Goal: Task Accomplishment & Management: Manage account settings

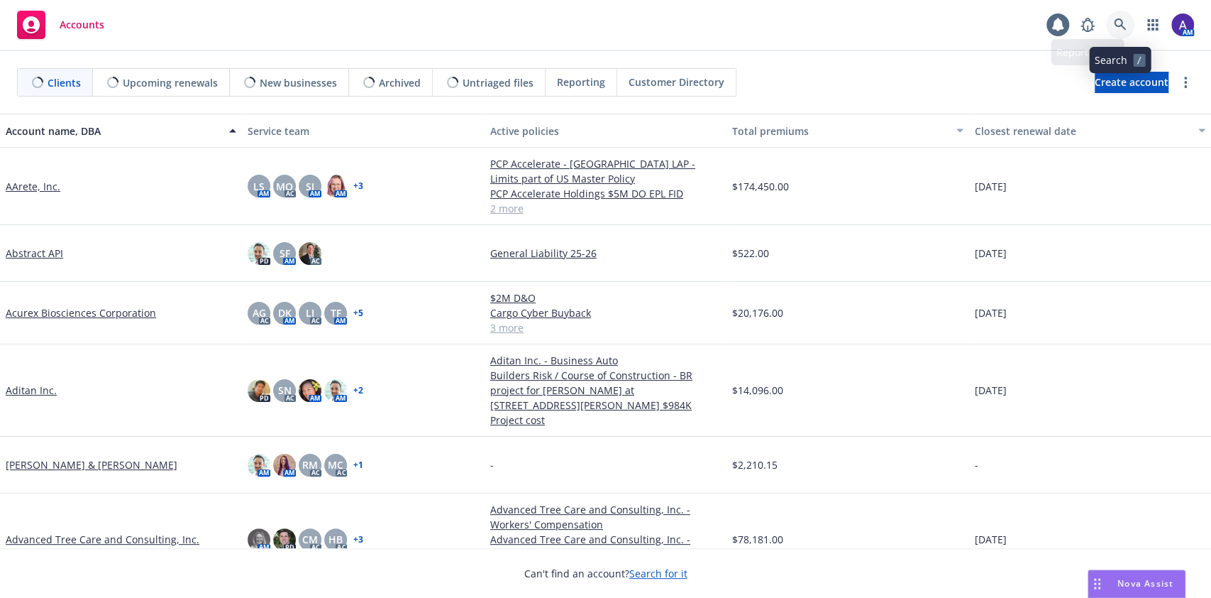
click at [1116, 26] on icon at bounding box center [1120, 24] width 13 height 13
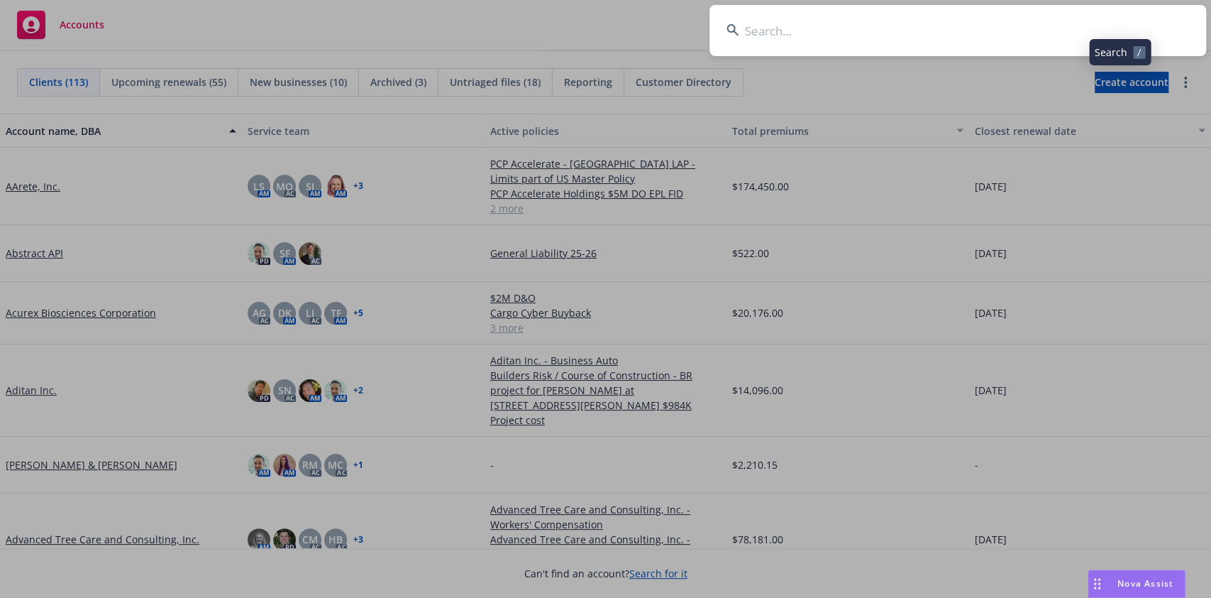
click at [1001, 35] on input at bounding box center [958, 30] width 497 height 51
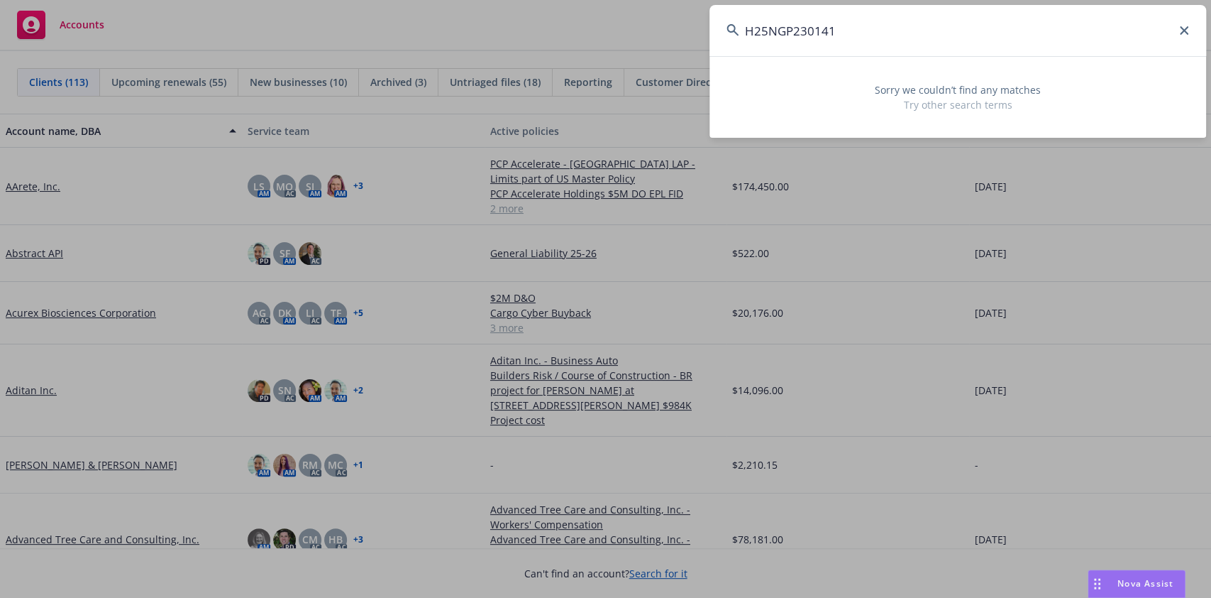
click at [979, 53] on input "H25NGP230141" at bounding box center [958, 30] width 497 height 51
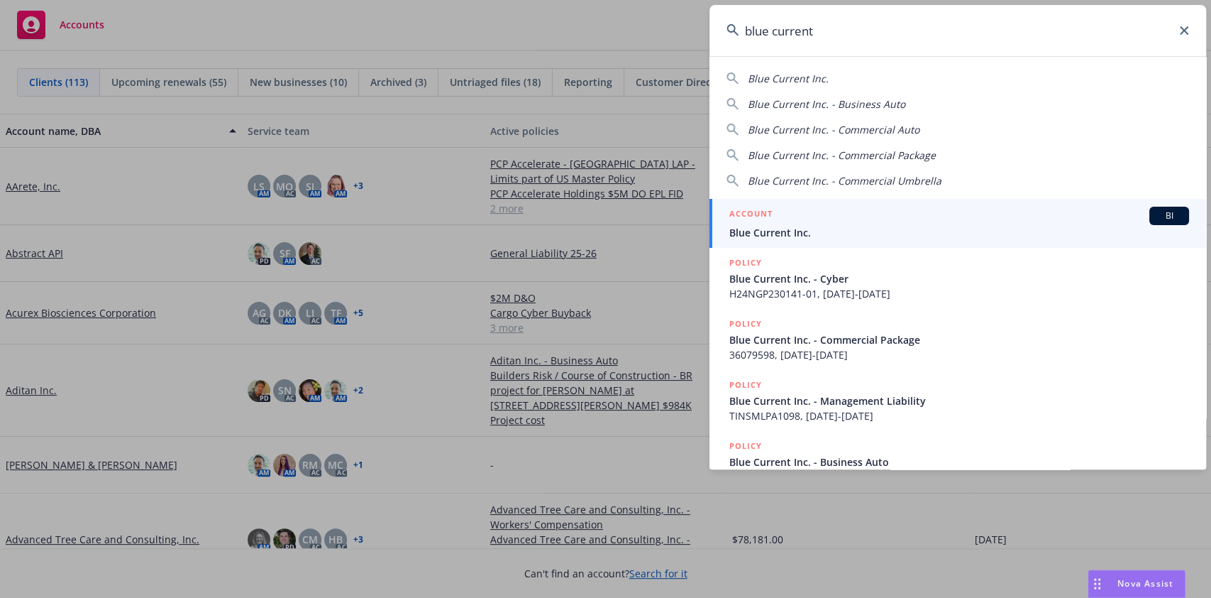
type input "blue current"
click at [796, 228] on span "Blue Current Inc." at bounding box center [960, 232] width 460 height 15
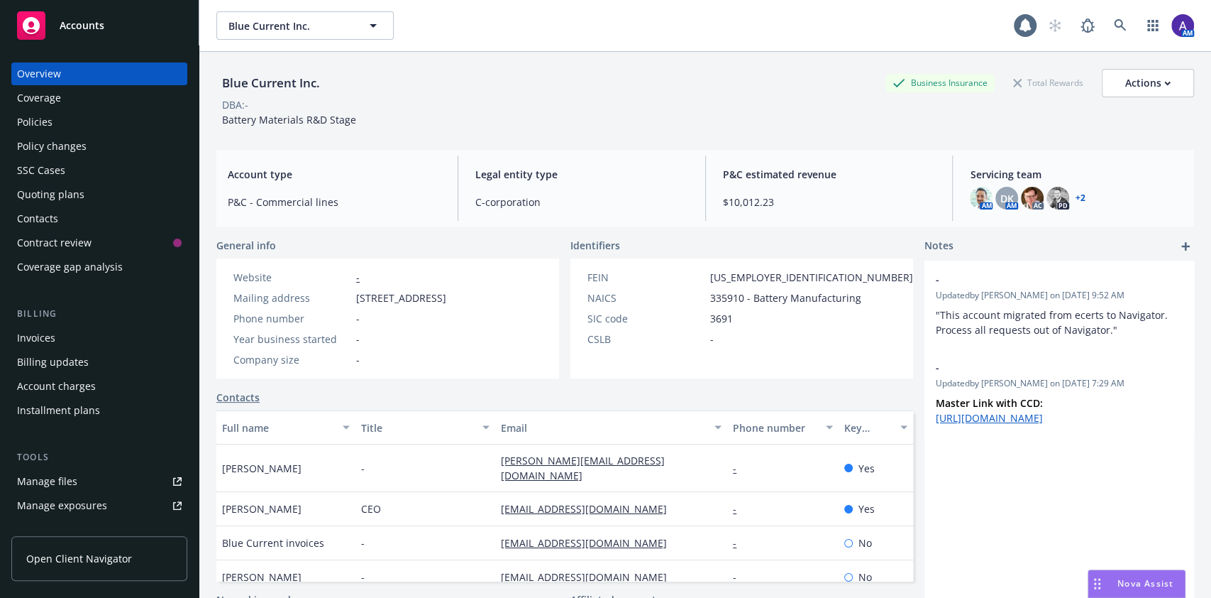
click at [62, 122] on div "Policies" at bounding box center [99, 122] width 165 height 23
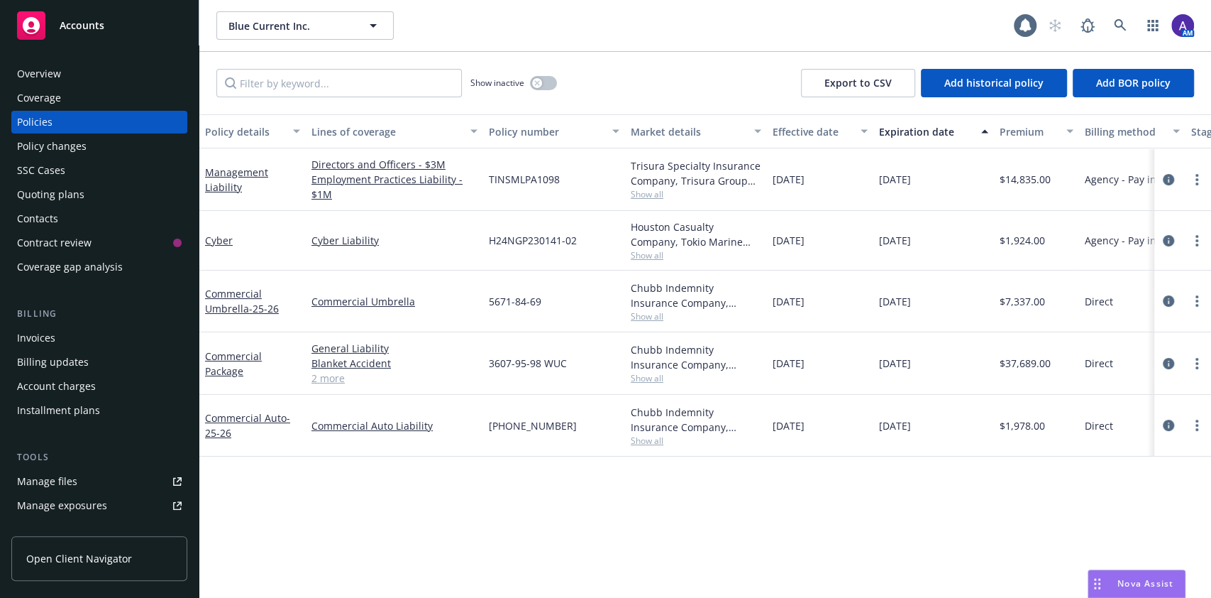
click at [66, 330] on div "Invoices" at bounding box center [99, 337] width 165 height 23
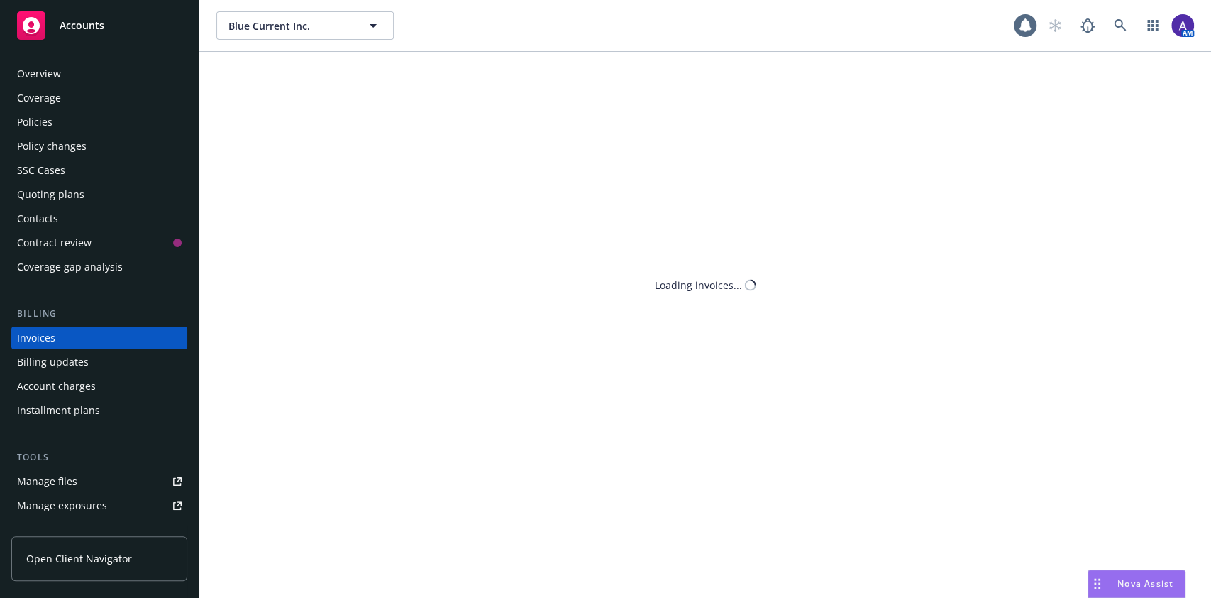
scroll to position [16, 0]
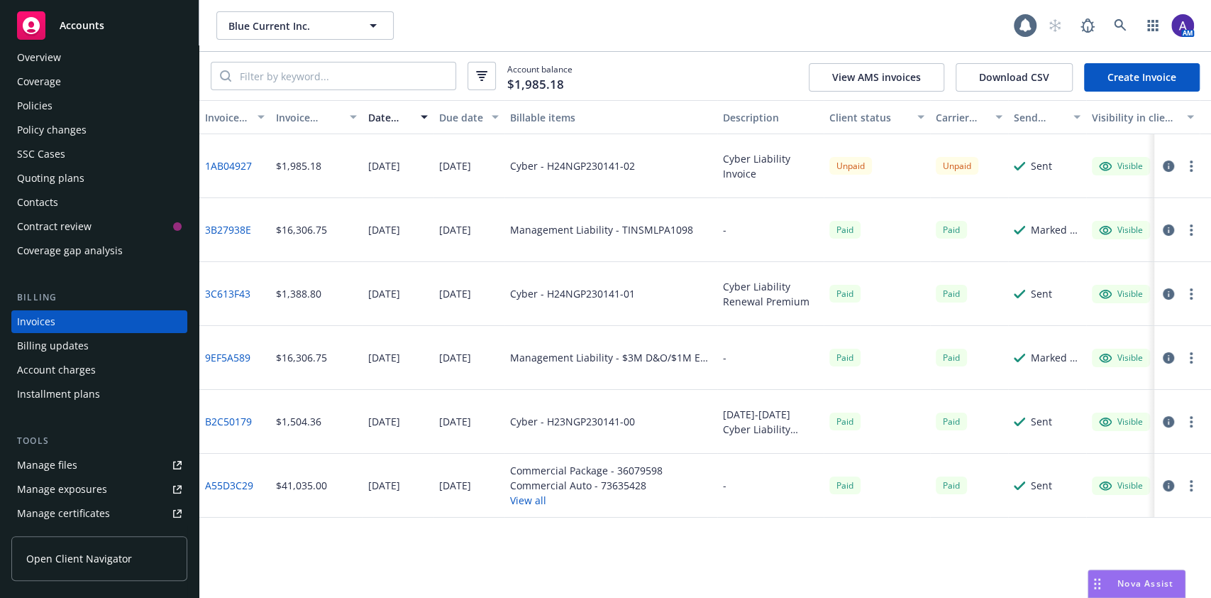
click at [45, 102] on div "Policies" at bounding box center [34, 105] width 35 height 23
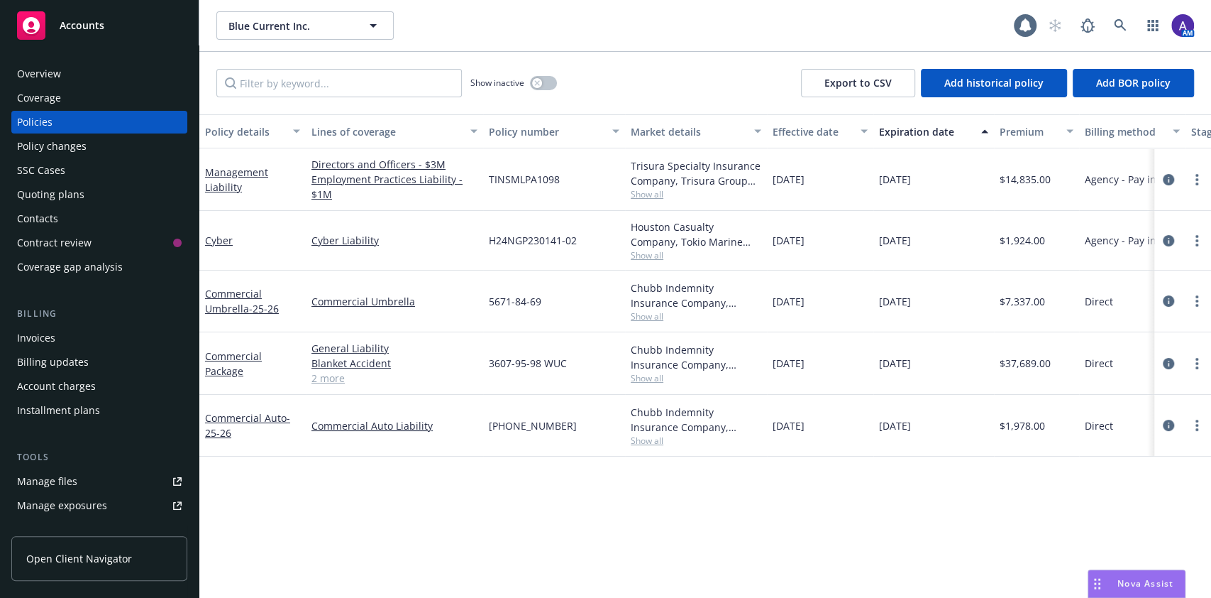
click at [72, 334] on div "Invoices" at bounding box center [99, 337] width 165 height 23
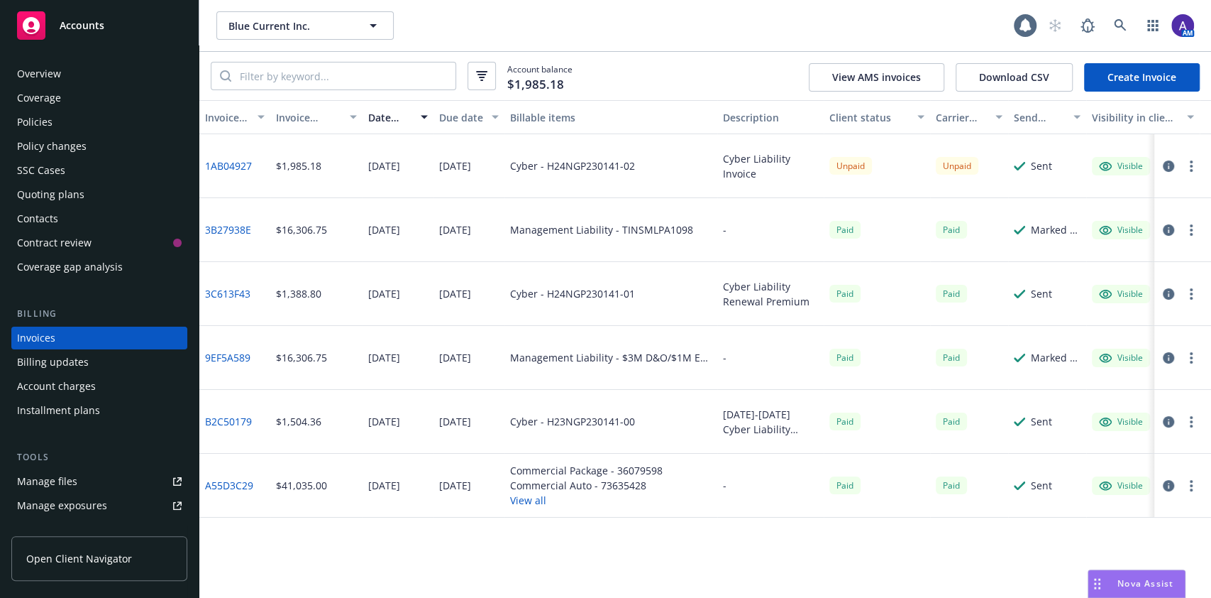
scroll to position [16, 0]
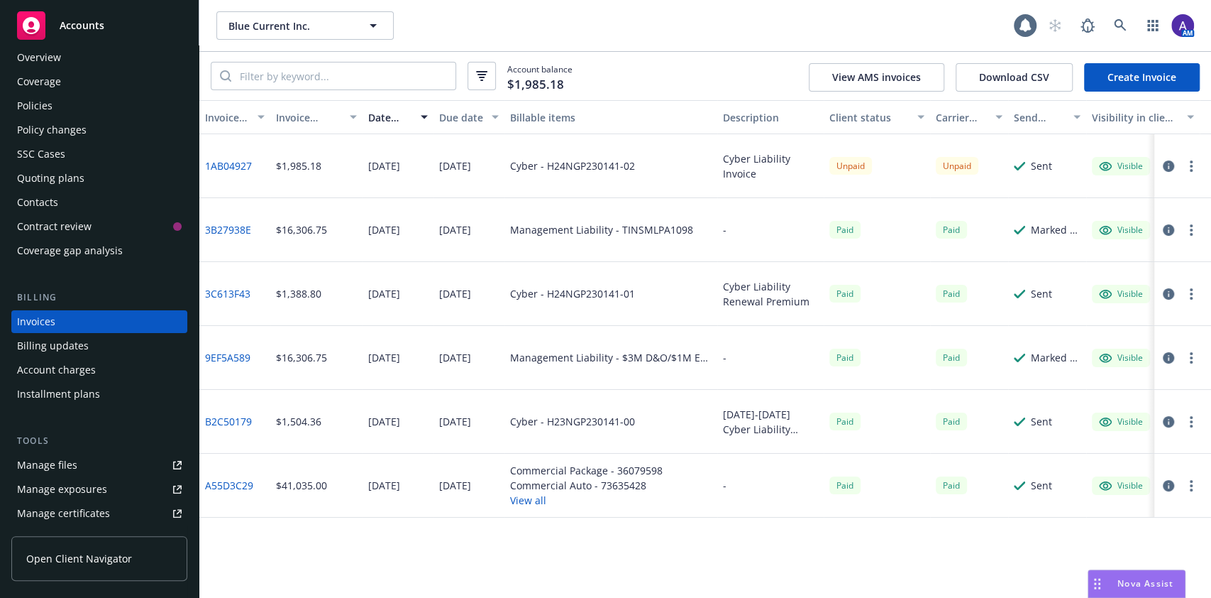
click at [85, 189] on div "Overview Coverage Policies Policy changes SSC Cases Quoting plans Contacts Cont…" at bounding box center [99, 154] width 176 height 216
click at [79, 204] on div "Contacts" at bounding box center [99, 202] width 165 height 23
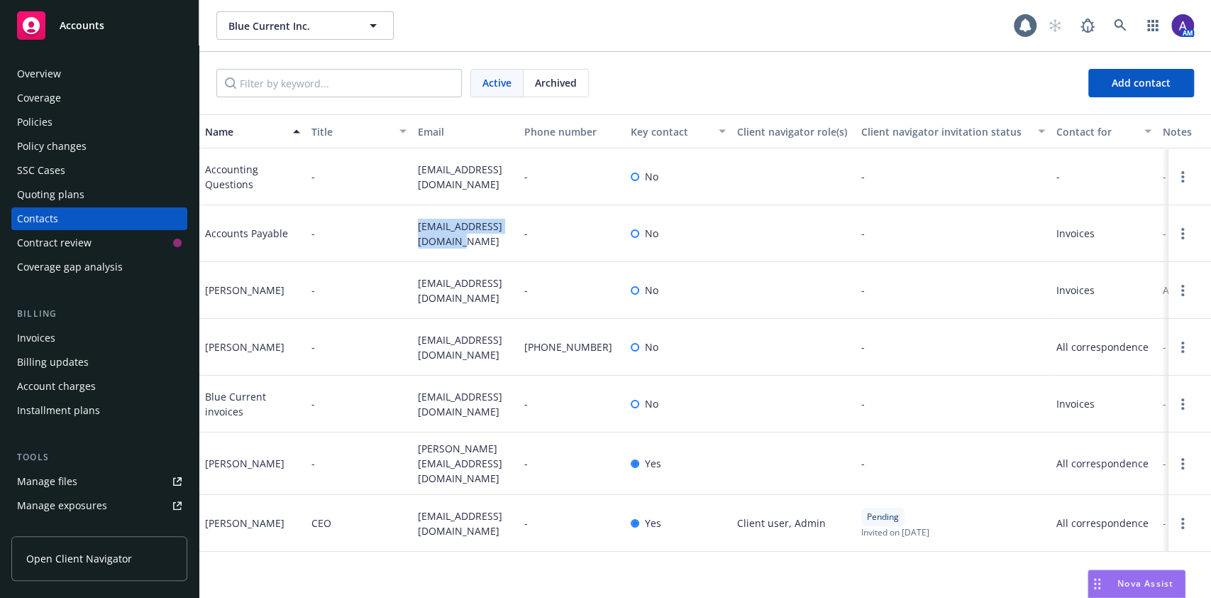
drag, startPoint x: 463, startPoint y: 243, endPoint x: 417, endPoint y: 228, distance: 48.5
click at [417, 228] on div "[EMAIL_ADDRESS][DOMAIN_NAME]" at bounding box center [465, 233] width 106 height 57
copy span "[EMAIL_ADDRESS][DOMAIN_NAME]"
click at [70, 341] on div "Invoices" at bounding box center [99, 337] width 165 height 23
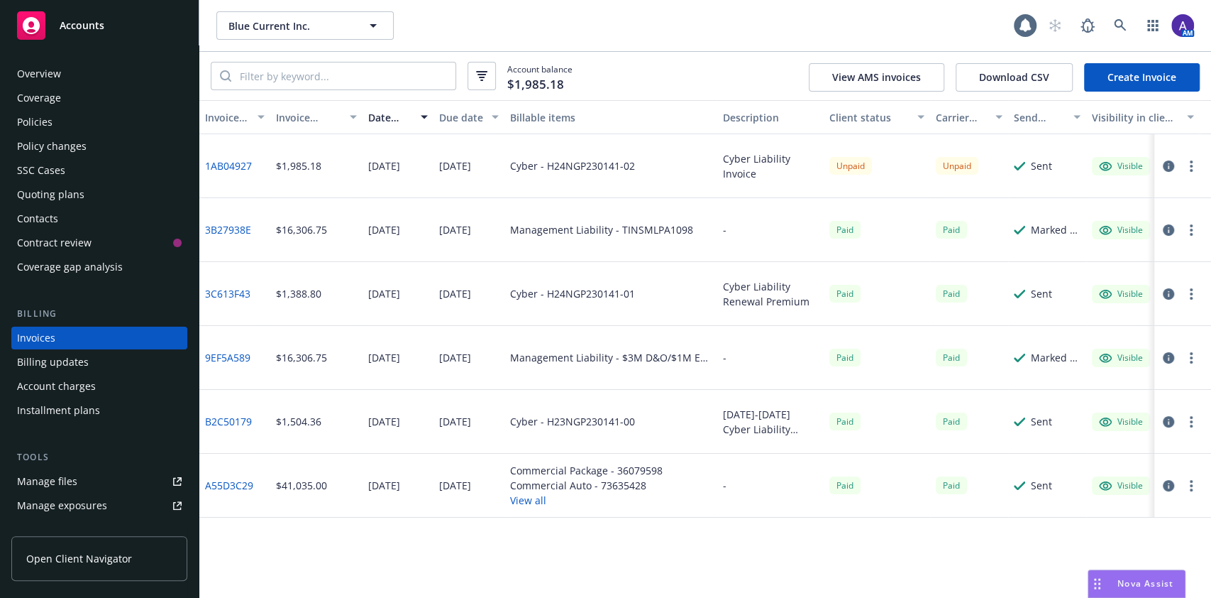
scroll to position [16, 0]
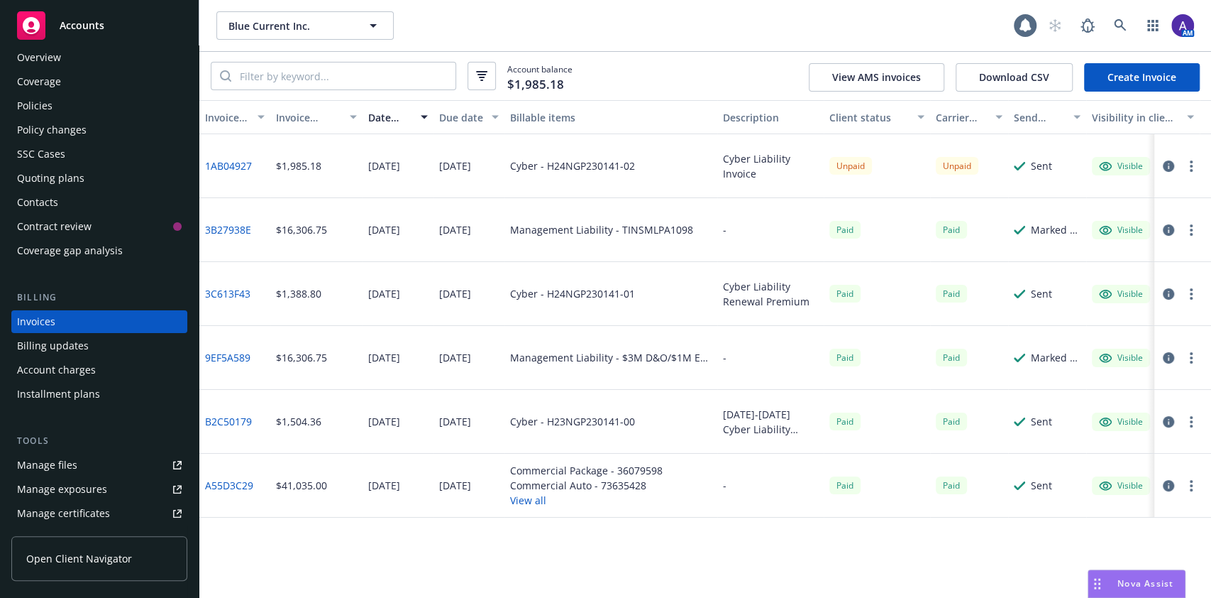
click at [1192, 173] on button "button" at bounding box center [1191, 166] width 17 height 17
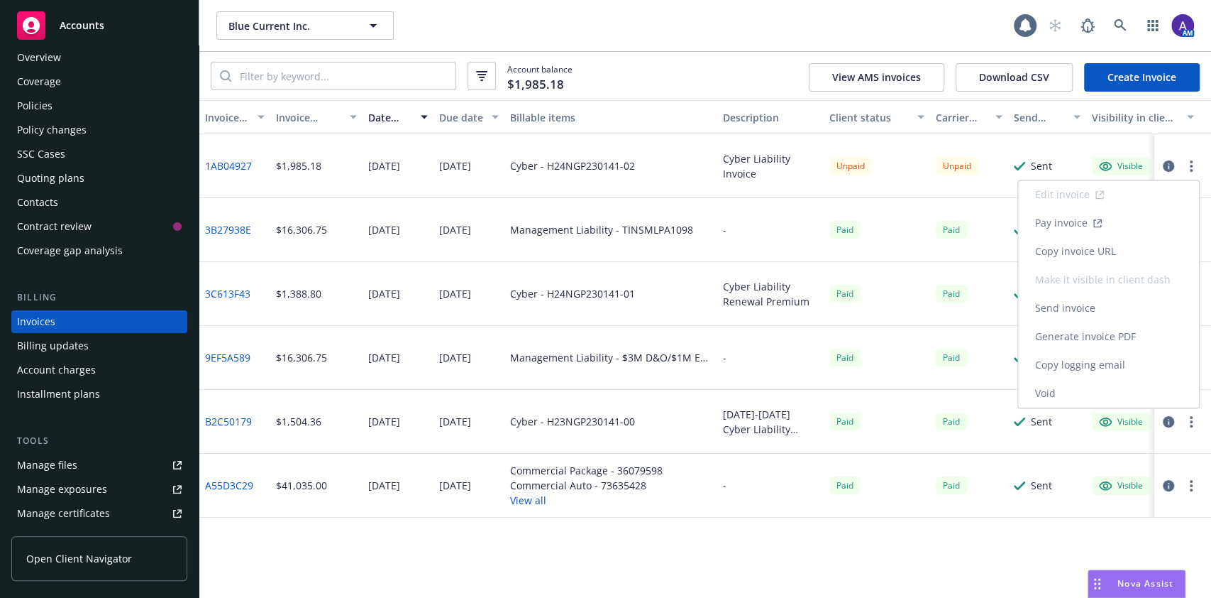
click at [1100, 306] on link "Send invoice" at bounding box center [1108, 308] width 181 height 28
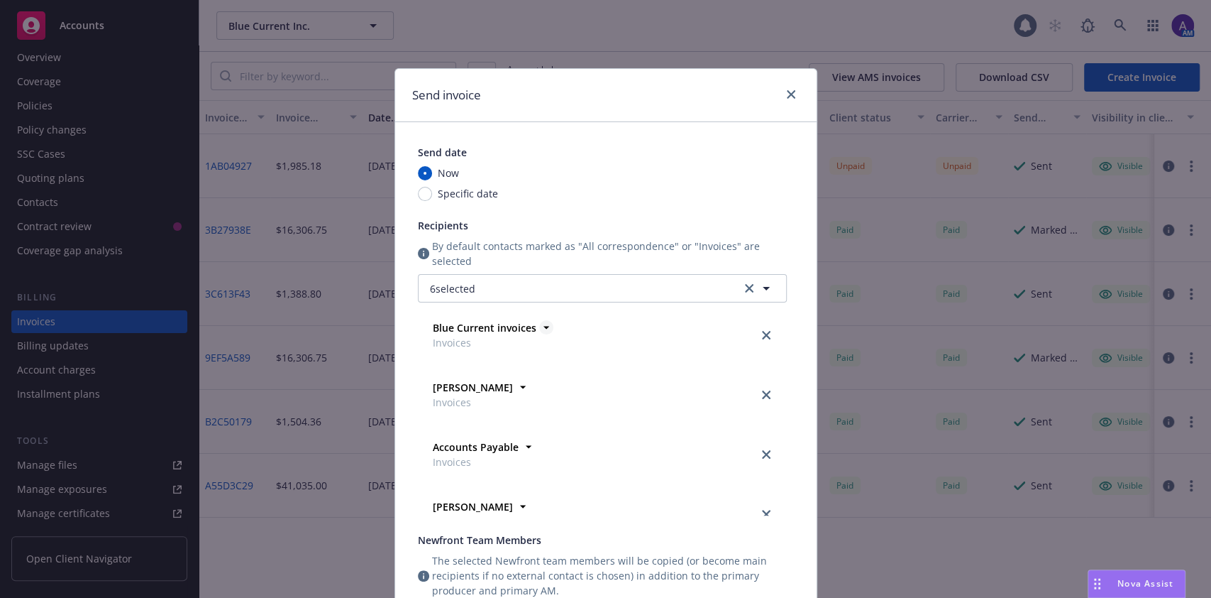
click at [539, 329] on icon at bounding box center [546, 327] width 14 height 14
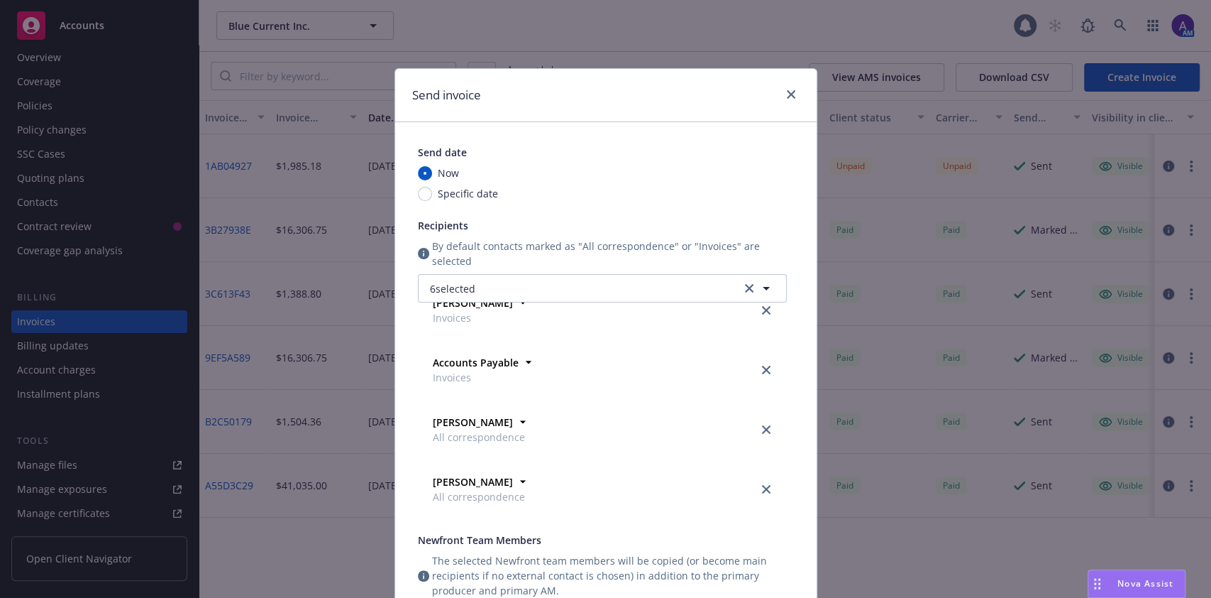
scroll to position [83, 0]
click at [522, 365] on icon at bounding box center [529, 363] width 14 height 14
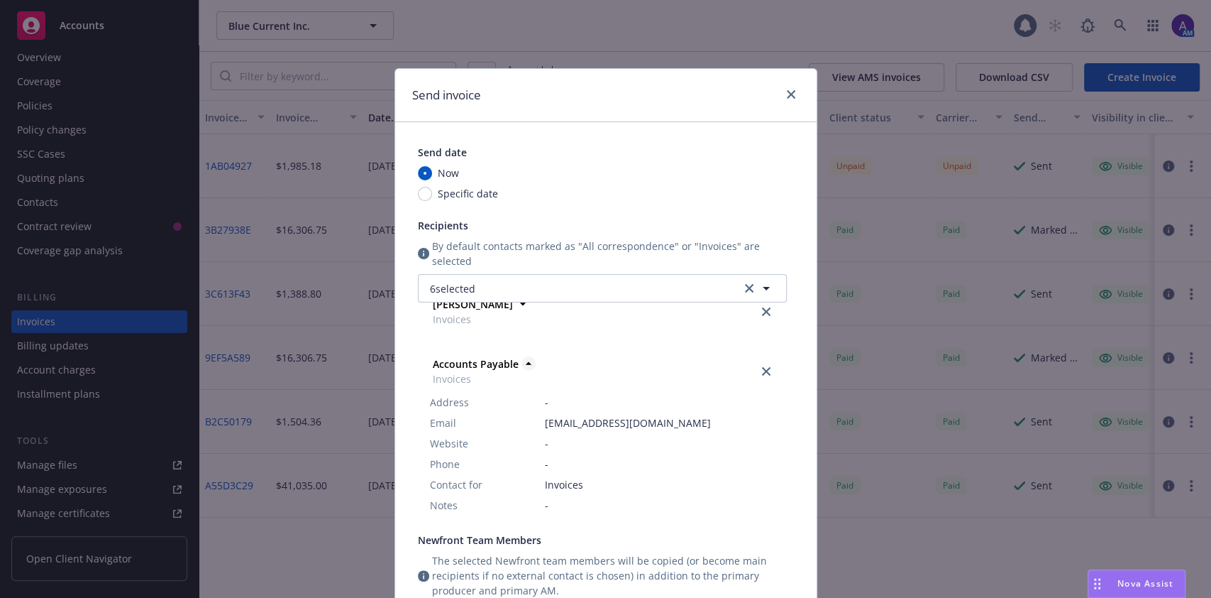
click at [522, 365] on icon at bounding box center [529, 363] width 14 height 14
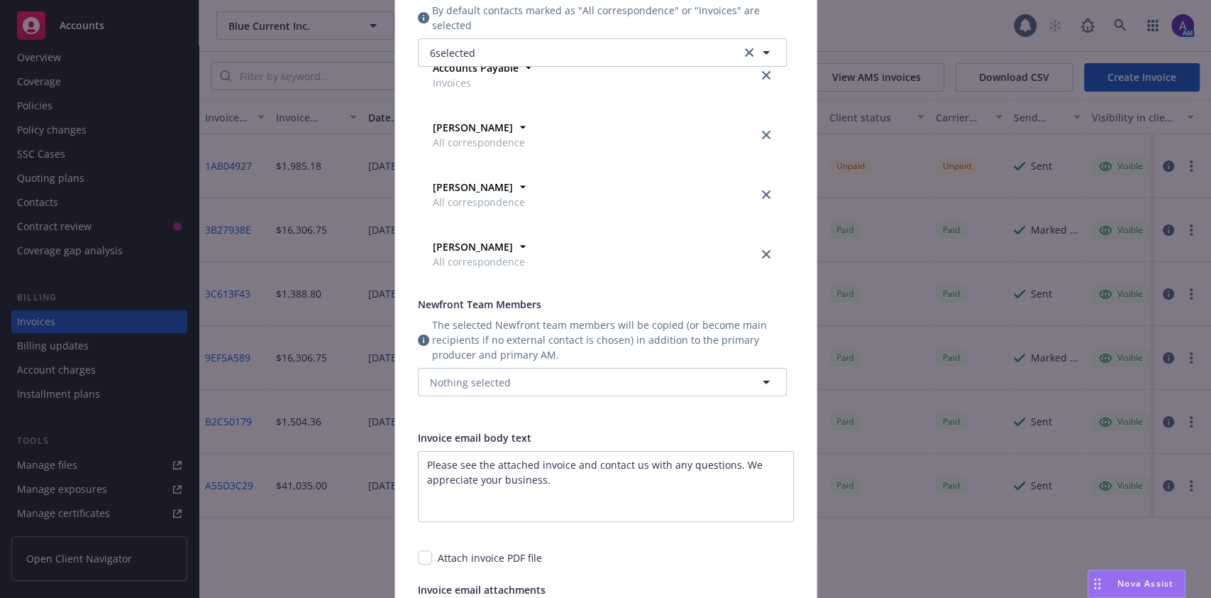
scroll to position [436, 0]
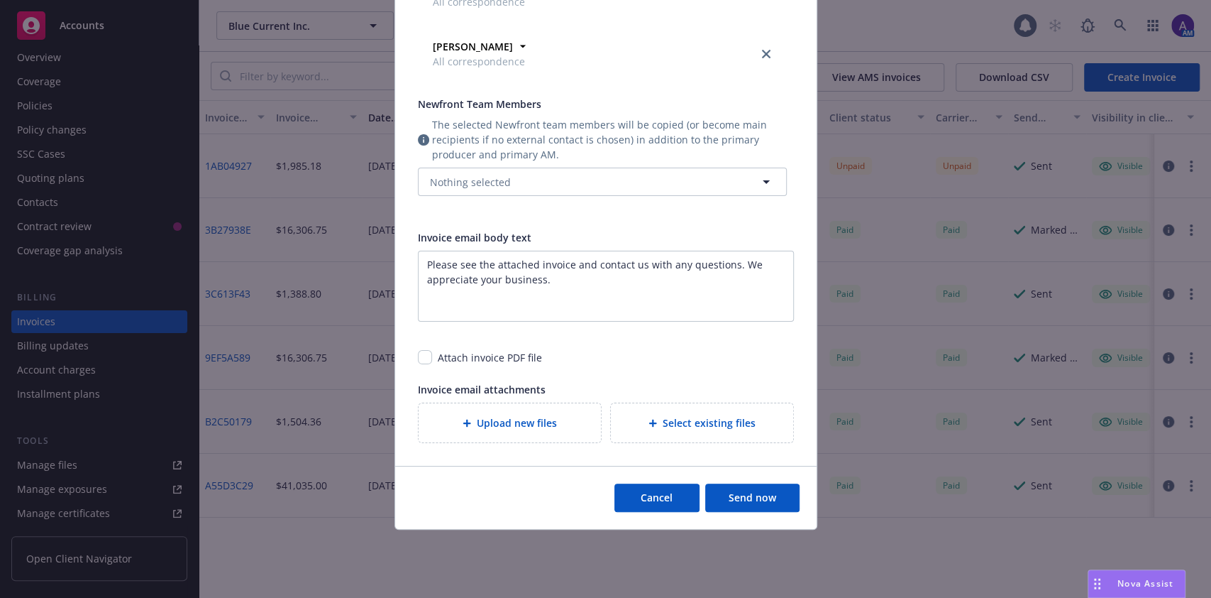
click at [756, 494] on button "Send now" at bounding box center [752, 497] width 94 height 28
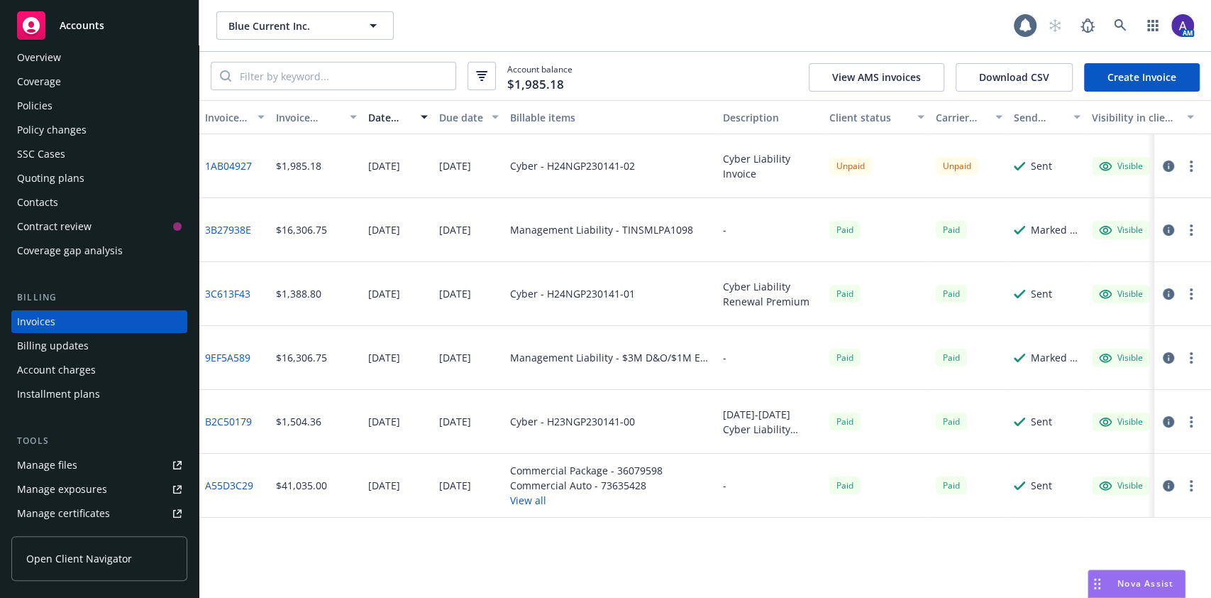
click at [44, 101] on div "Policies" at bounding box center [34, 105] width 35 height 23
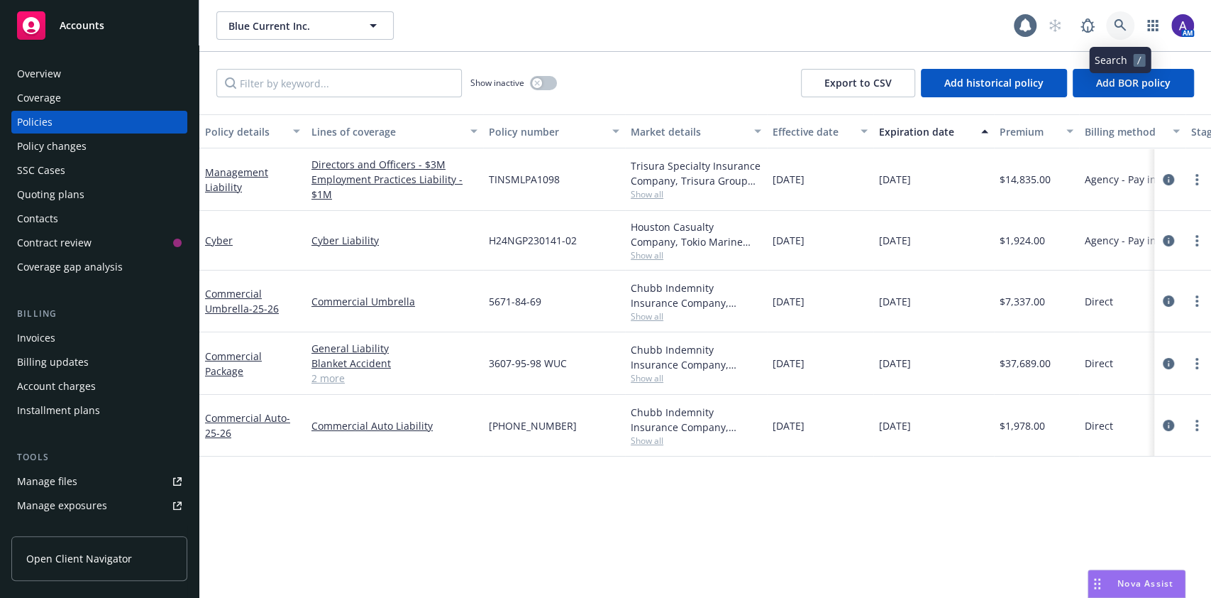
click at [1128, 28] on link at bounding box center [1120, 25] width 28 height 28
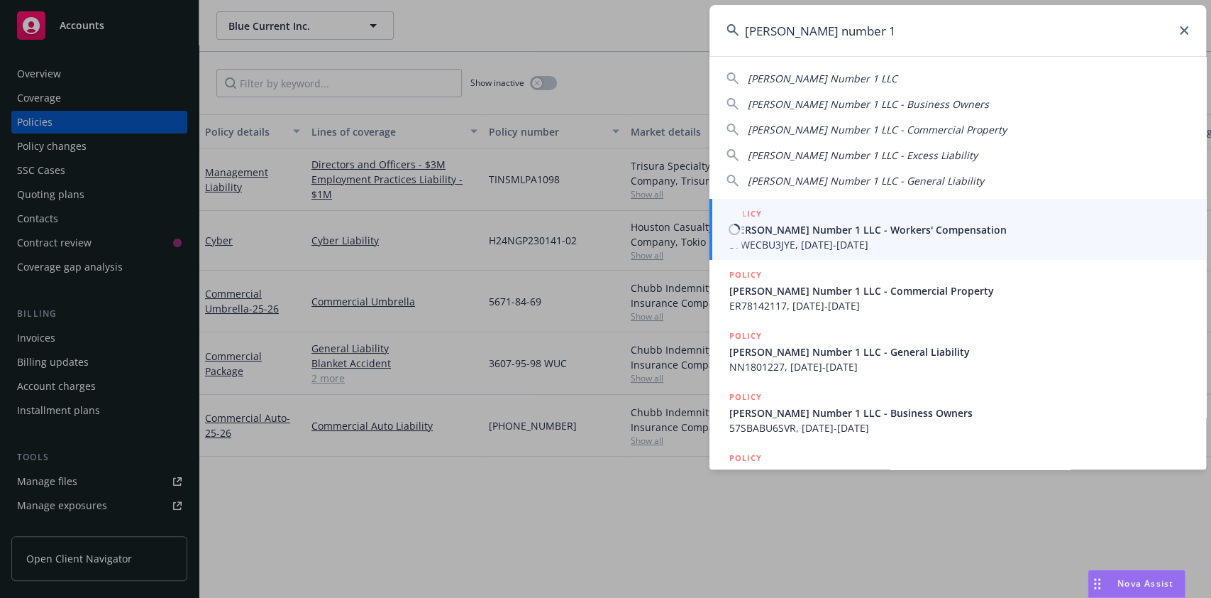
type input "[PERSON_NAME] number 1"
click at [881, 204] on link "POLICY [PERSON_NAME] Number 1 LLC - Workers' Compensation 57WECBU3JYE, [DATE]-[…" at bounding box center [958, 229] width 497 height 61
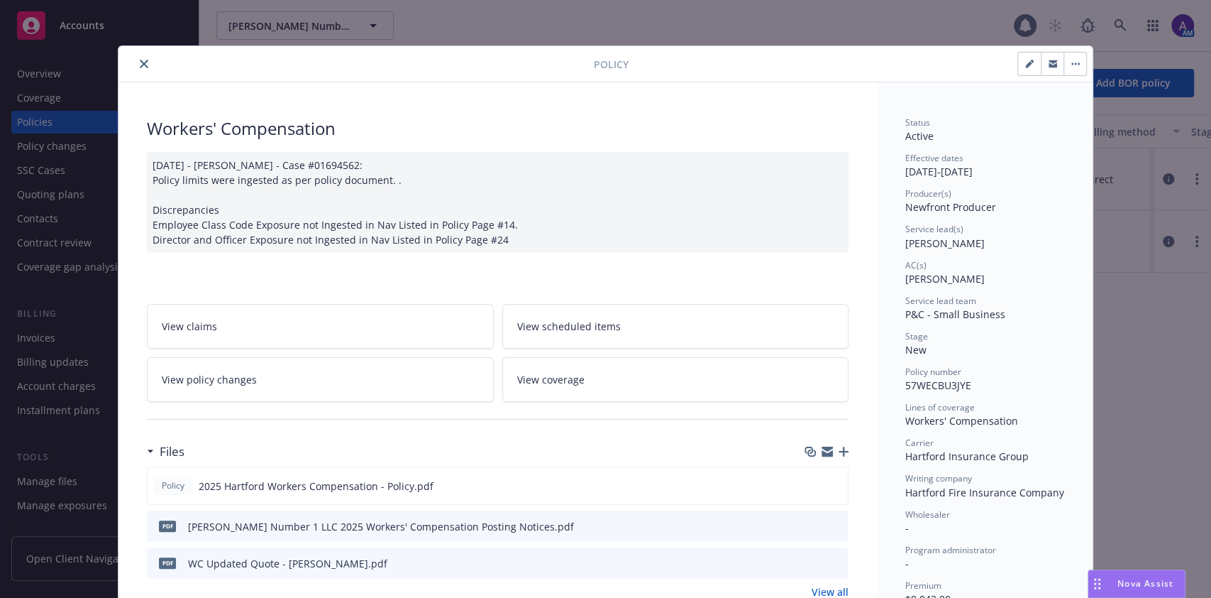
click at [141, 63] on button "close" at bounding box center [144, 63] width 17 height 17
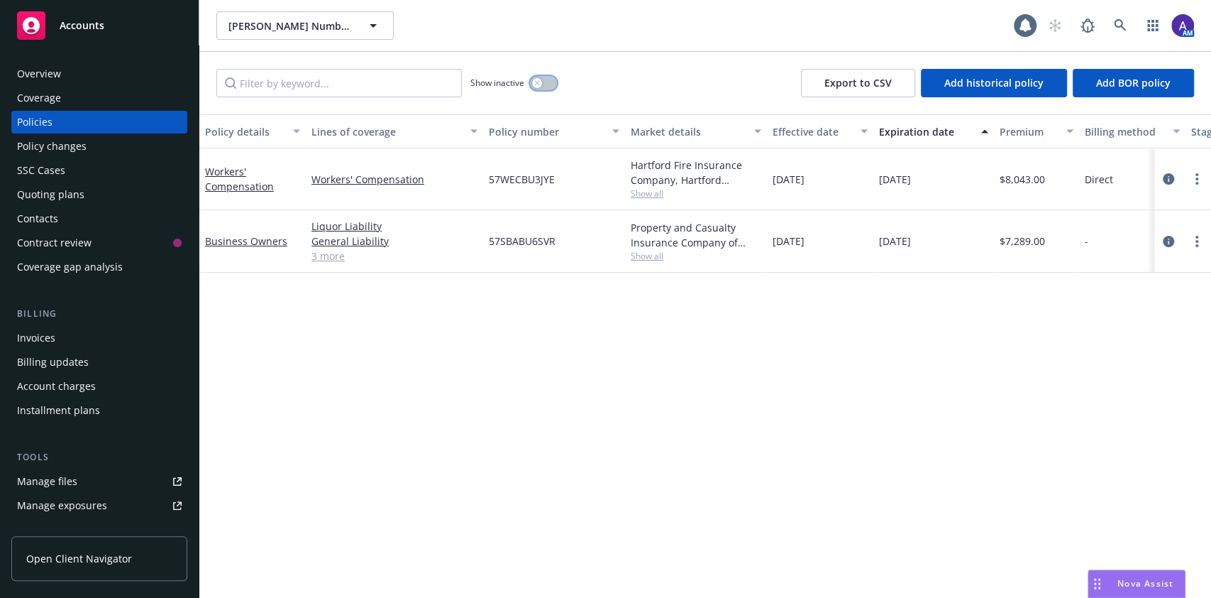
click at [543, 82] on button "button" at bounding box center [543, 83] width 27 height 14
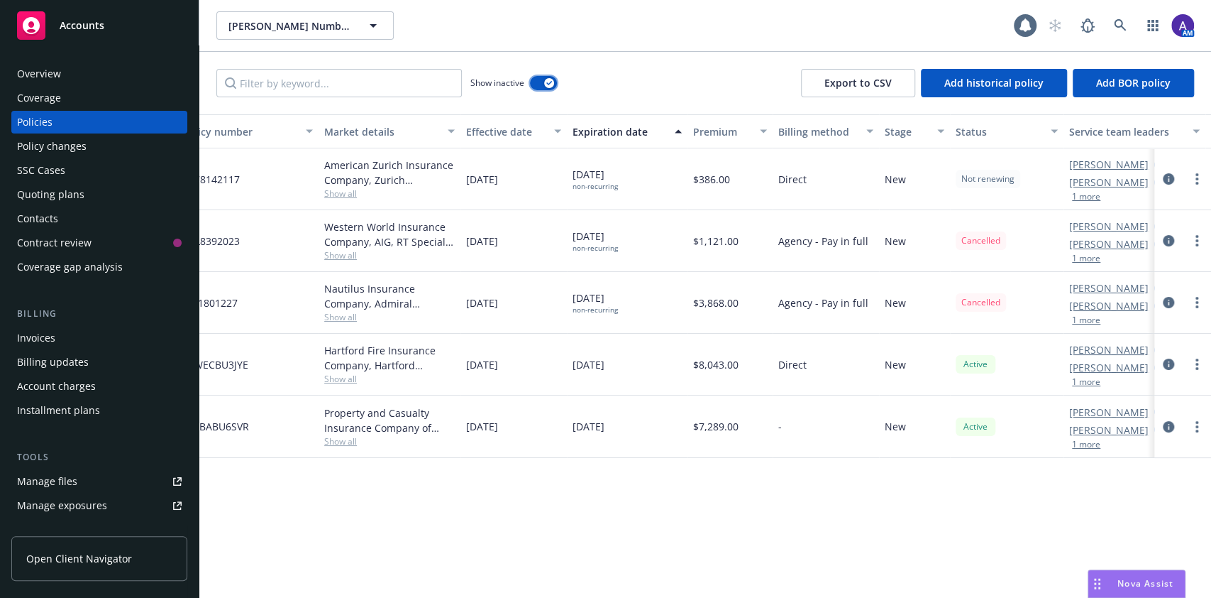
scroll to position [0, 302]
click at [1172, 302] on icon "circleInformation" at bounding box center [1168, 302] width 11 height 11
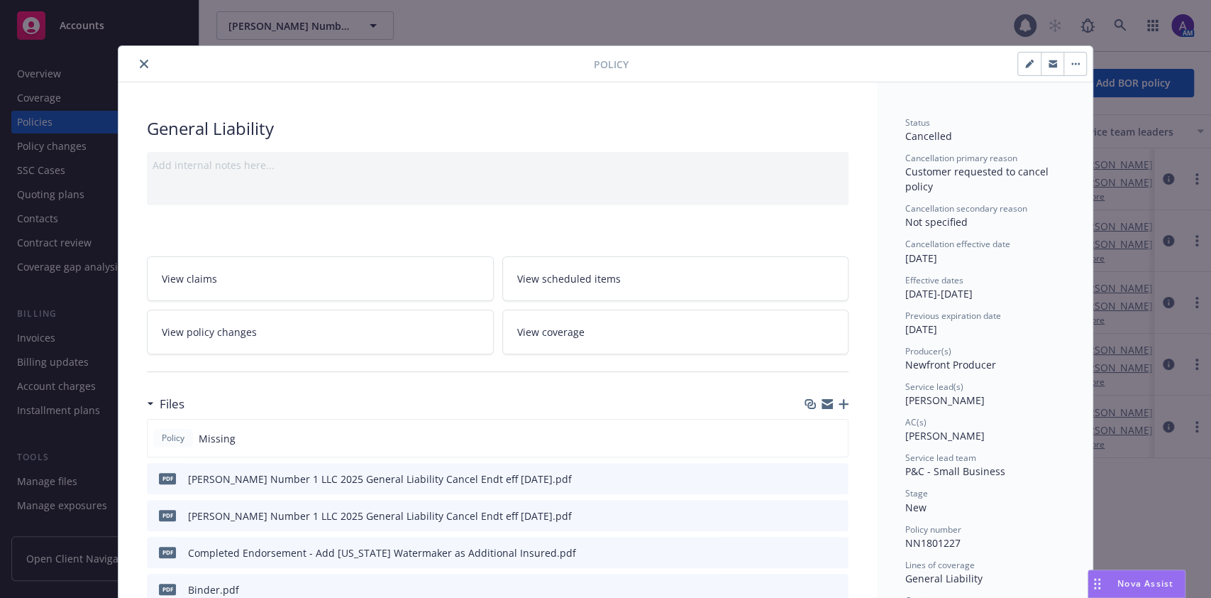
click at [383, 315] on link "View policy changes" at bounding box center [320, 331] width 347 height 45
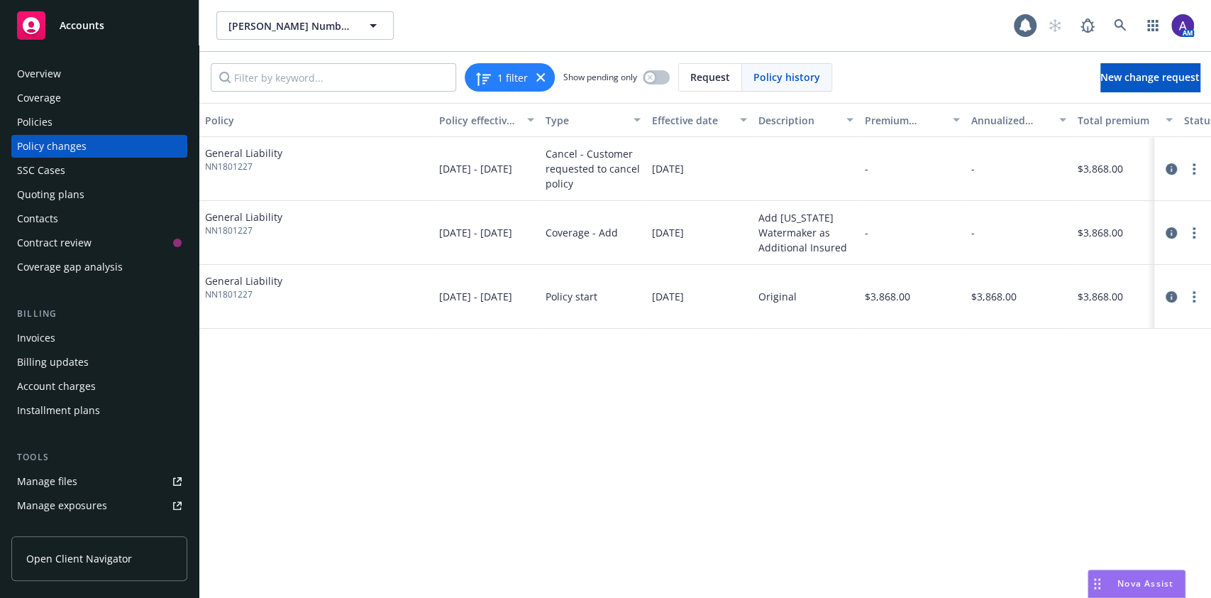
click at [843, 253] on div "Add [US_STATE] Watermaker as Additional Insured" at bounding box center [806, 232] width 95 height 45
click at [1170, 167] on icon "circleInformation" at bounding box center [1171, 168] width 11 height 11
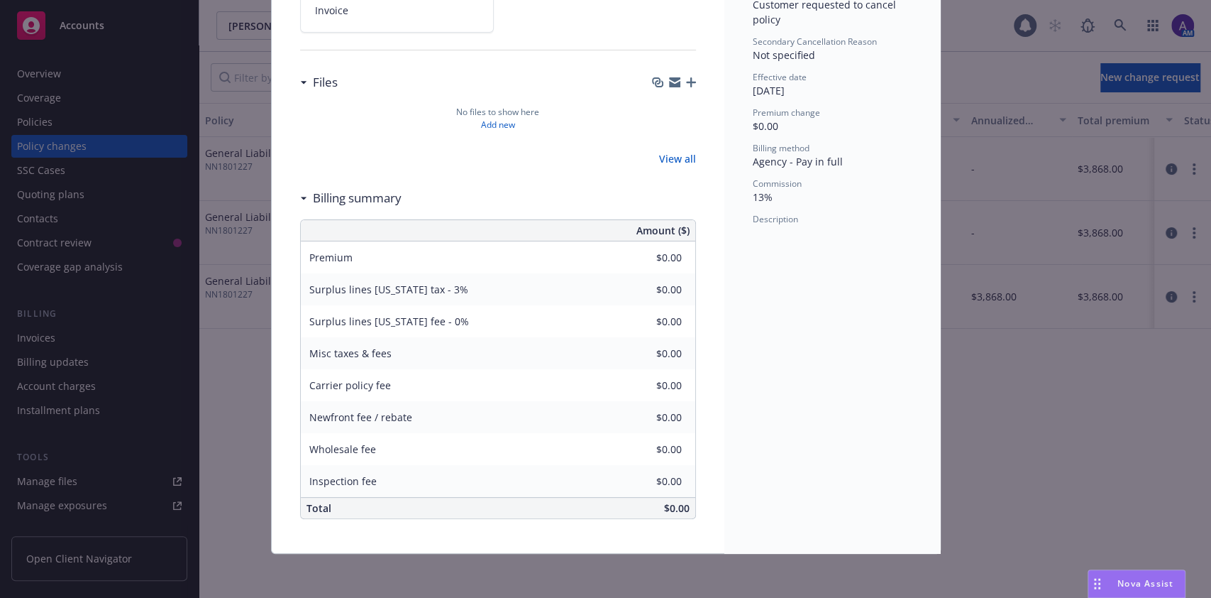
scroll to position [238, 0]
click at [579, 465] on div "Inspection fee $0.00" at bounding box center [498, 481] width 395 height 32
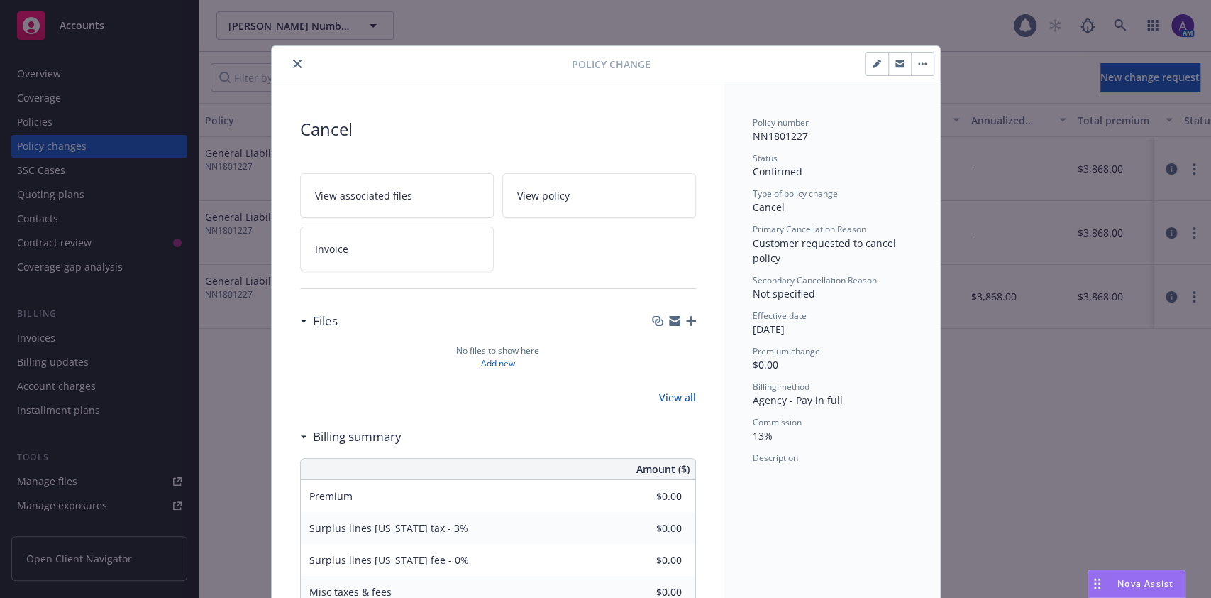
click at [922, 63] on icon "button" at bounding box center [923, 64] width 2 height 2
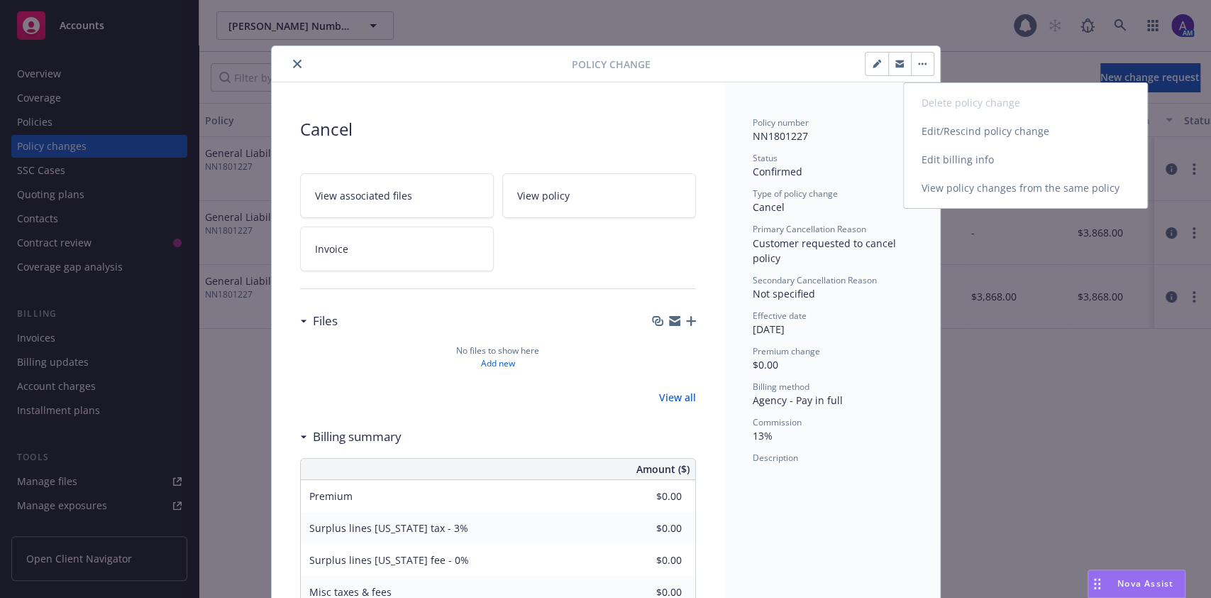
click at [933, 163] on link "Edit billing info" at bounding box center [1025, 159] width 243 height 28
select select "CO"
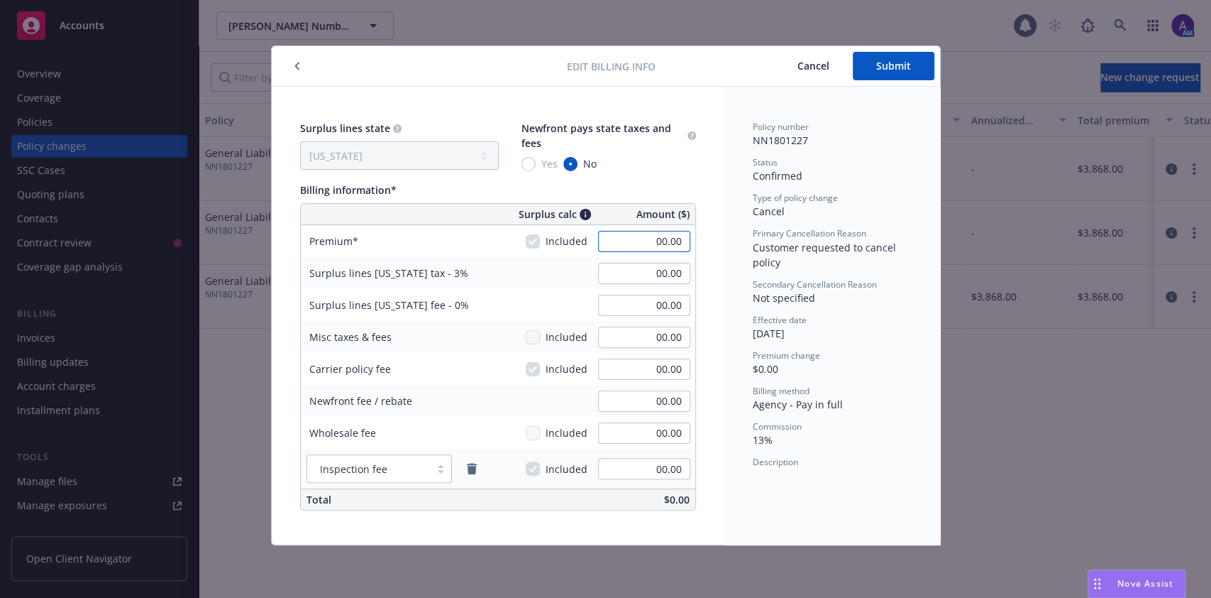
click at [623, 236] on input "00.00" at bounding box center [644, 241] width 92 height 21
click at [634, 233] on input "-1495.53" at bounding box center [644, 241] width 92 height 21
type input "-1,719.00"
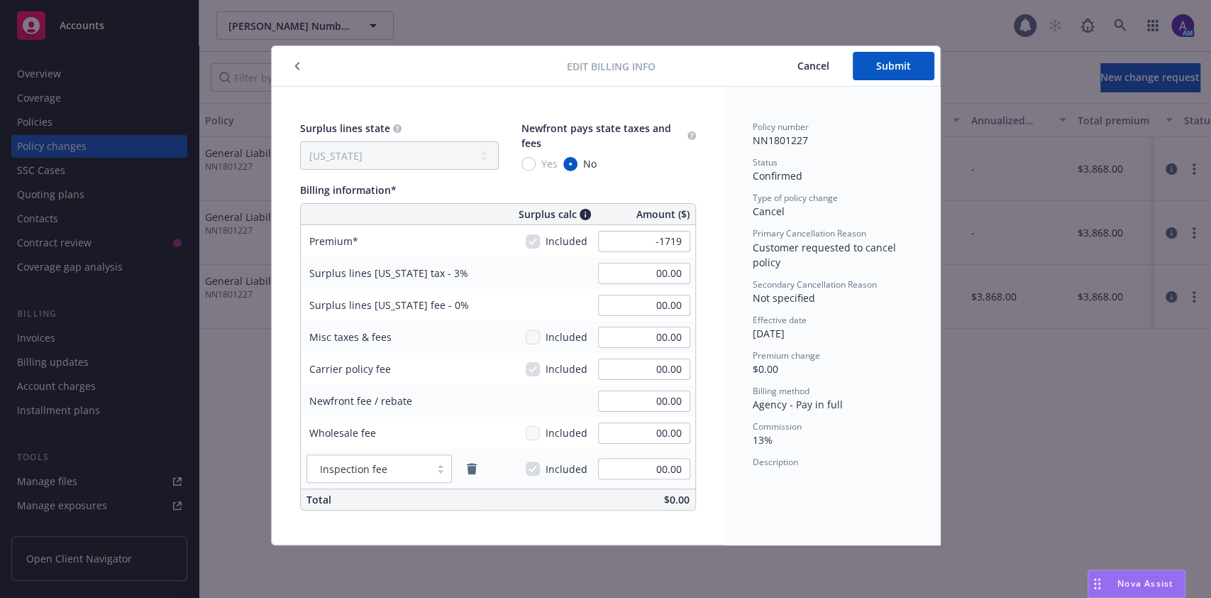
type input "-51.57"
click at [761, 436] on span "13%" at bounding box center [763, 439] width 20 height 13
type input "-3.01"
click at [717, 458] on div "Surplus lines state No surplus lines state [US_STATE] [US_STATE] [US_STATE] [US…" at bounding box center [498, 316] width 453 height 458
click at [884, 65] on span "Submit" at bounding box center [893, 65] width 35 height 13
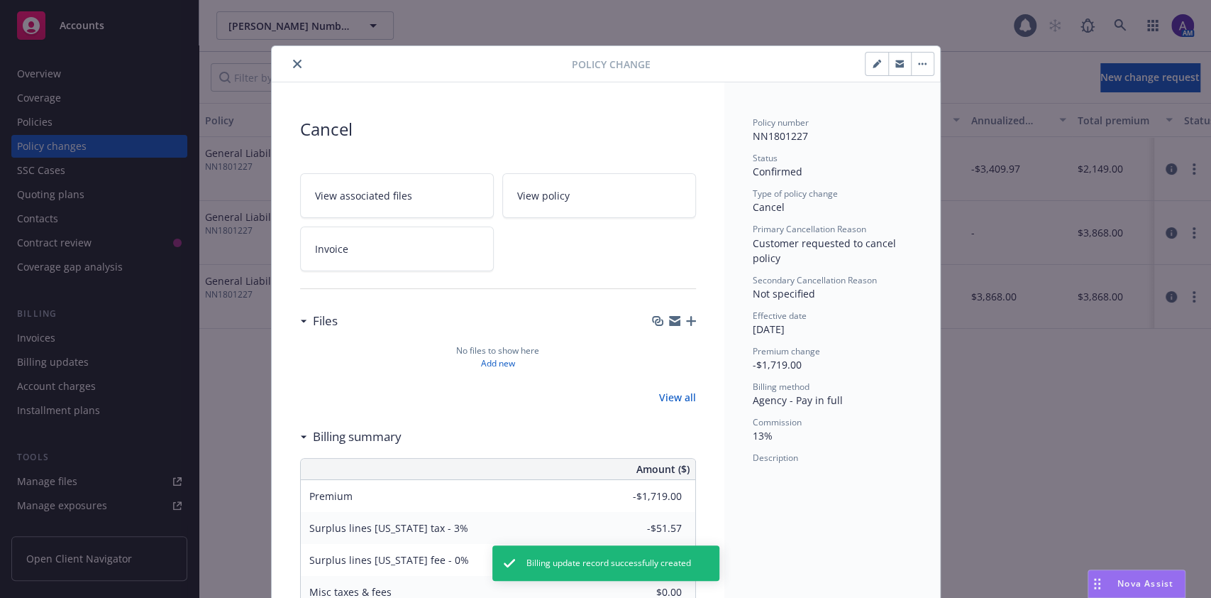
click at [293, 60] on icon "close" at bounding box center [297, 64] width 9 height 9
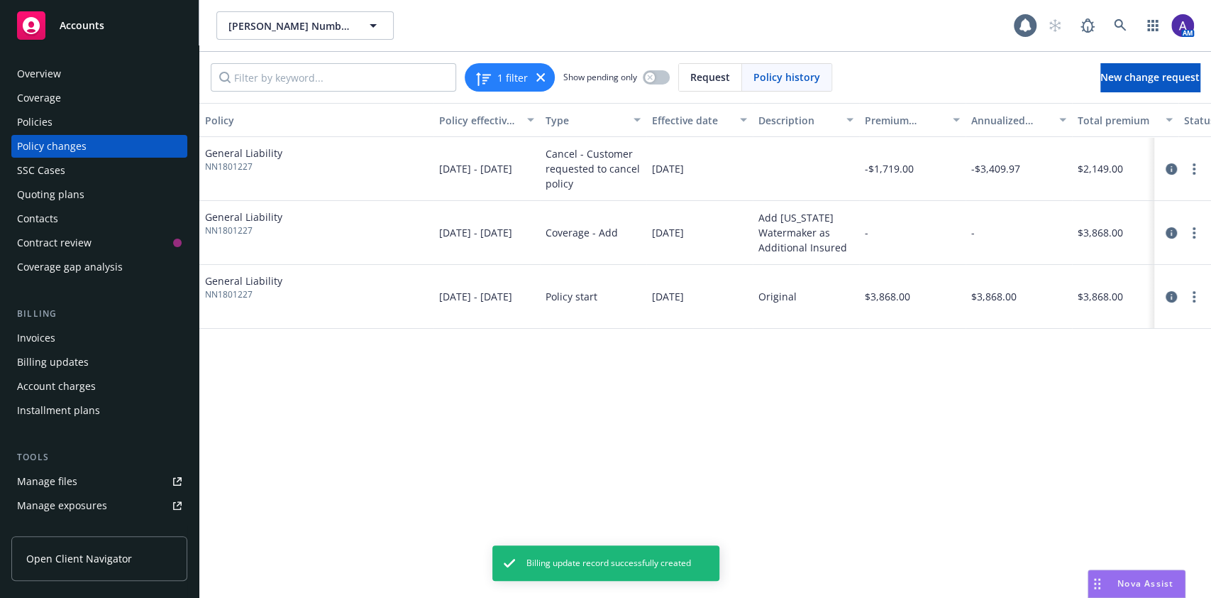
click at [92, 129] on div "Policies" at bounding box center [99, 122] width 165 height 23
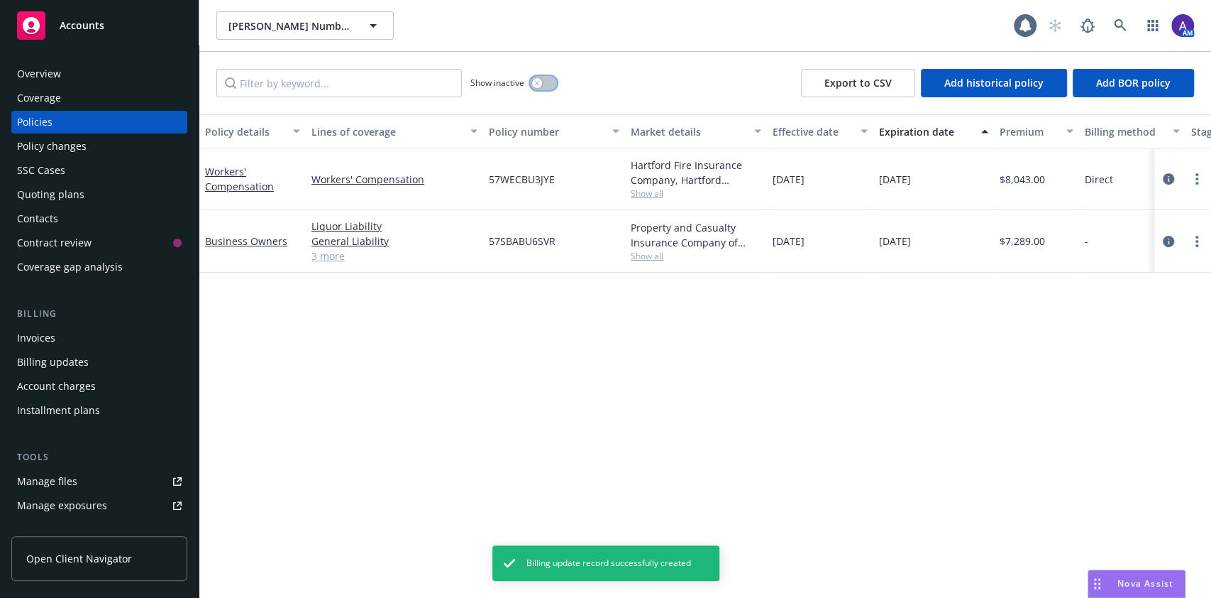
click at [539, 88] on button "button" at bounding box center [543, 83] width 27 height 14
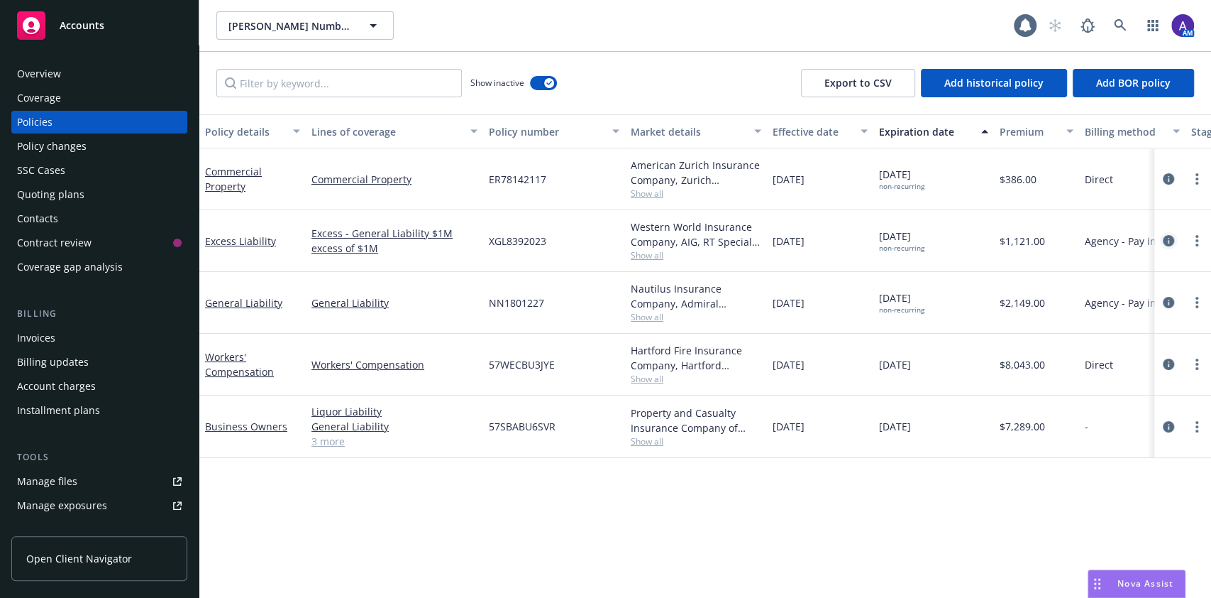
click at [1165, 243] on icon "circleInformation" at bounding box center [1168, 240] width 11 height 11
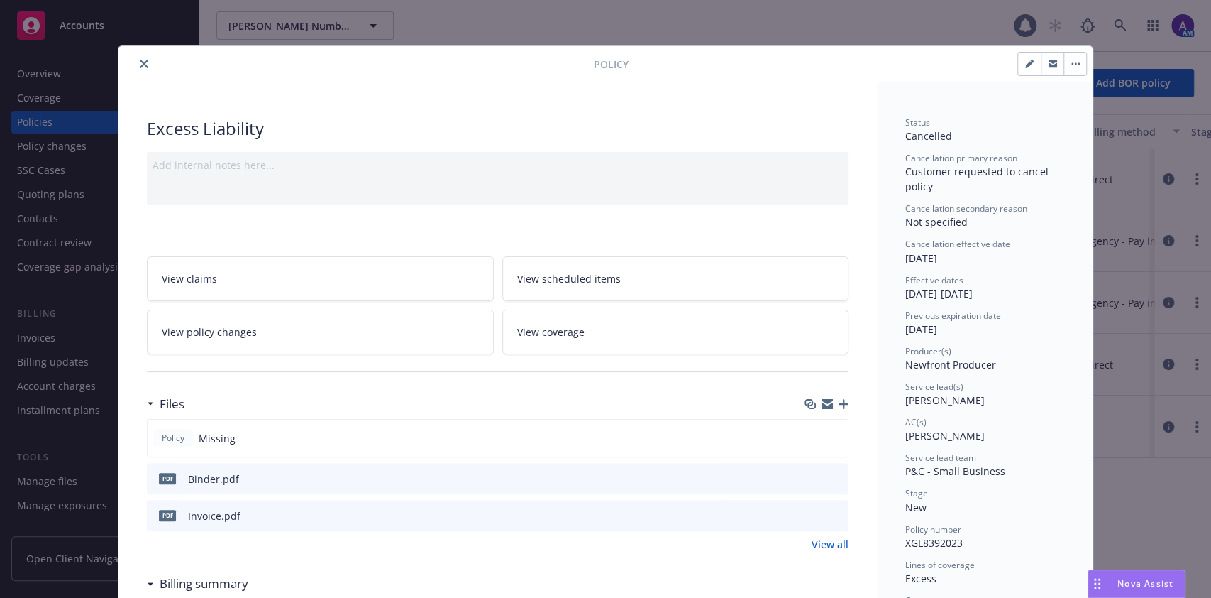
click at [390, 337] on link "View policy changes" at bounding box center [320, 331] width 347 height 45
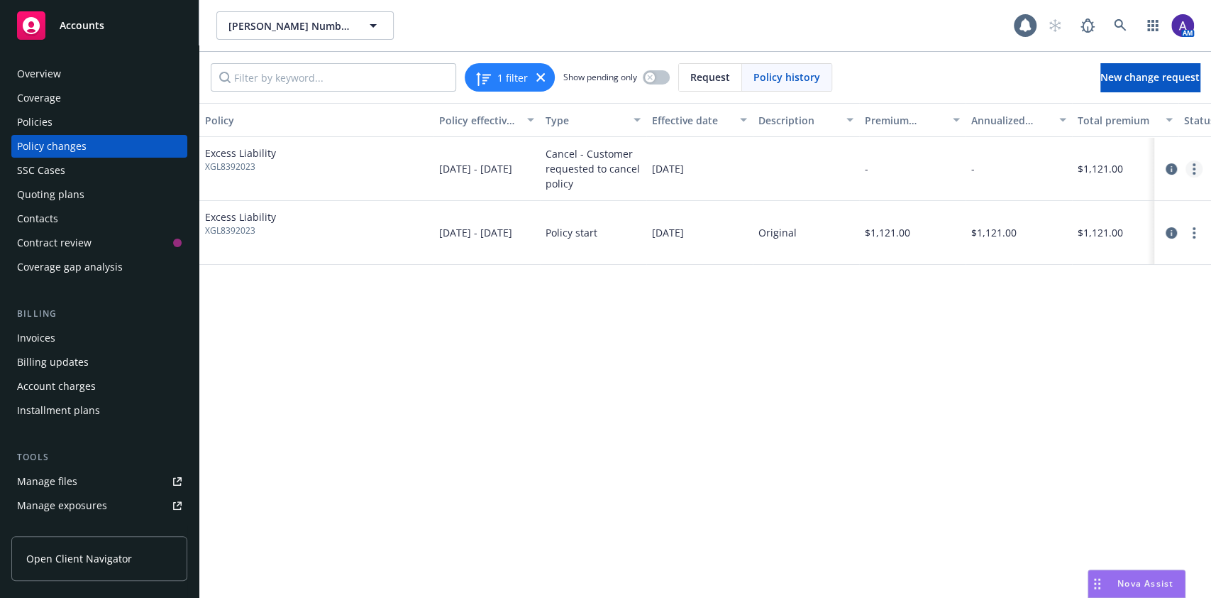
click at [1194, 168] on circle "more" at bounding box center [1194, 168] width 3 height 3
click at [1074, 281] on link "Edit billing info" at bounding box center [1080, 283] width 243 height 28
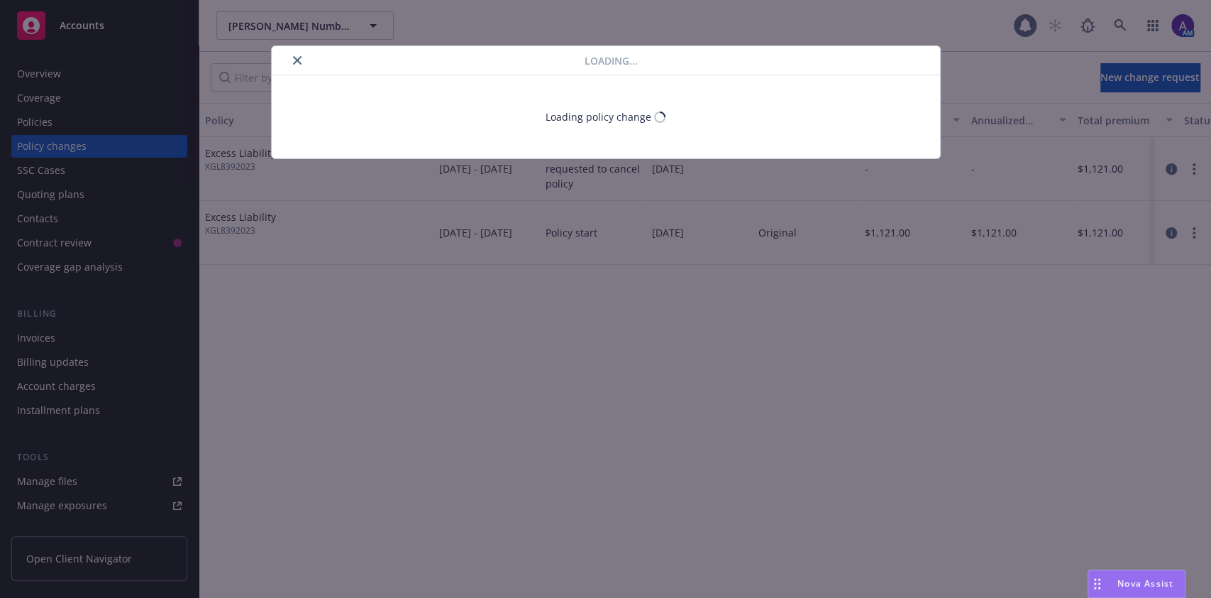
select select "CO"
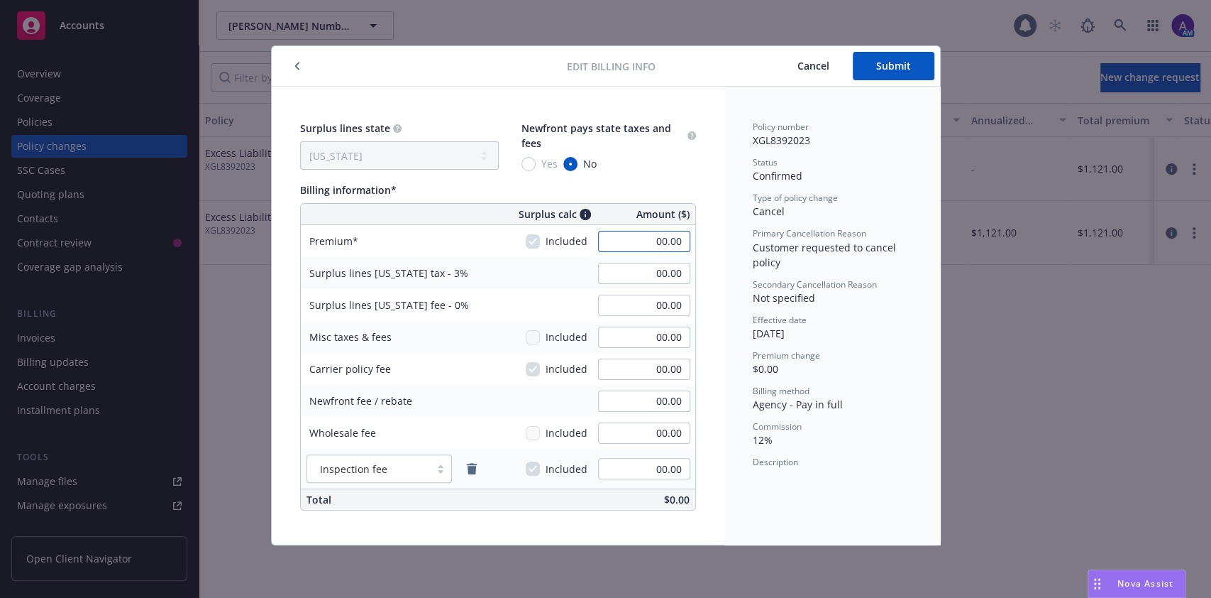
click at [637, 236] on input "00.00" at bounding box center [644, 241] width 92 height 21
type input "-509.00"
type input "-15.27"
type input "-0.89"
click at [729, 366] on div "Policy number XGL8392023 Status Confirmed Type of policy change Cancel Primary …" at bounding box center [833, 316] width 216 height 458
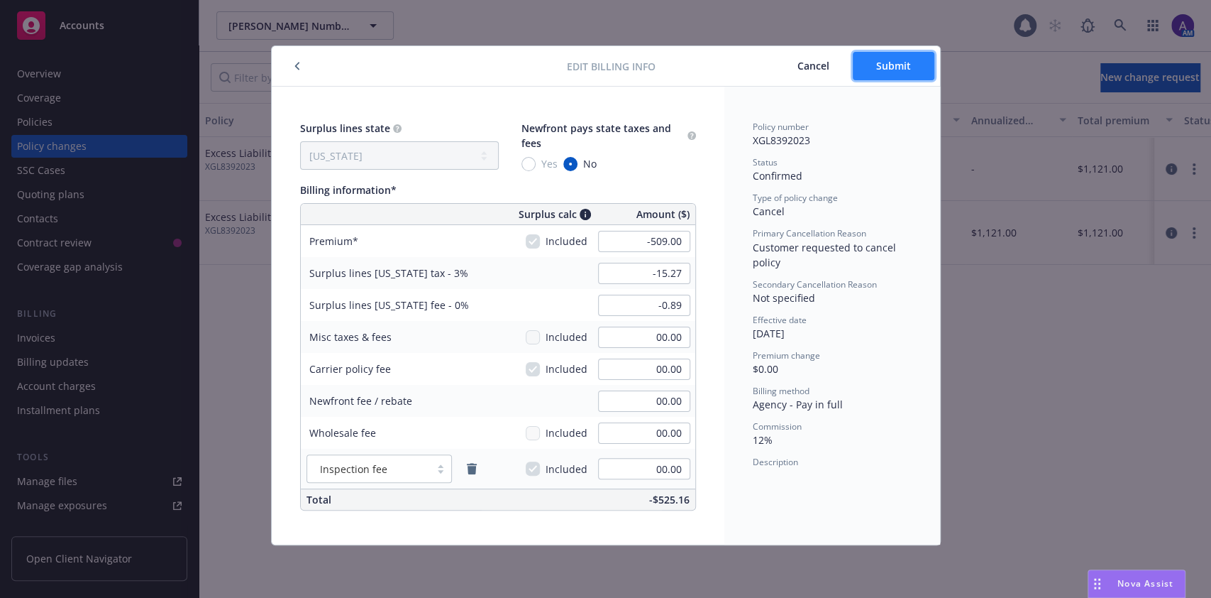
click at [889, 59] on span "Submit" at bounding box center [893, 65] width 35 height 13
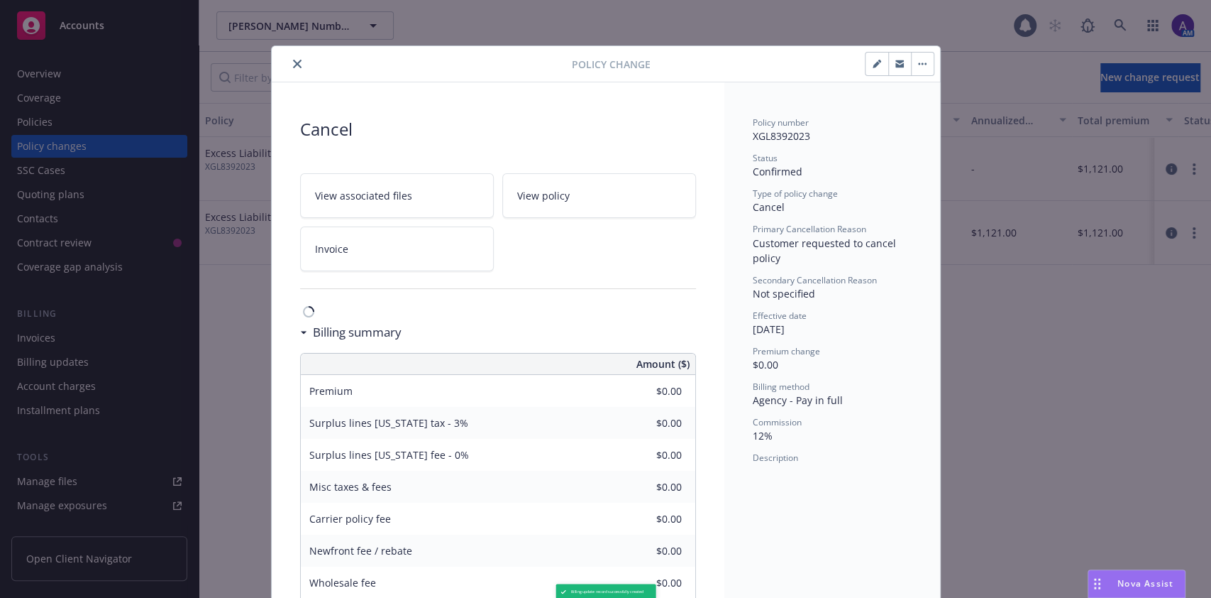
type input "-$509.00"
type input "-$15.27"
type input "-$0.89"
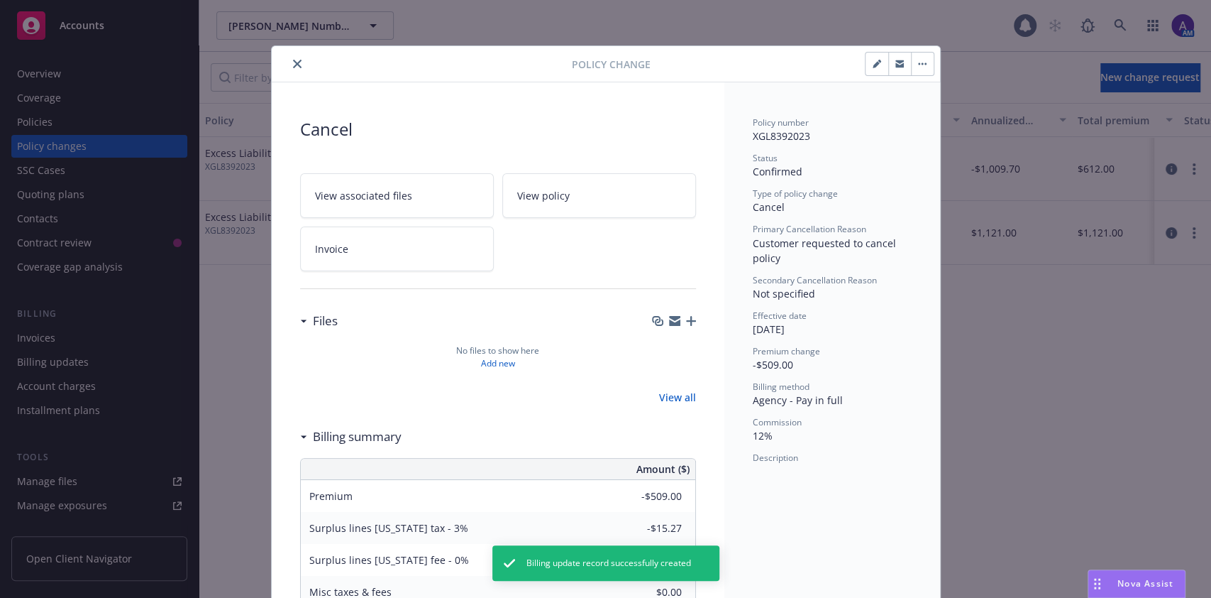
click at [289, 57] on button "close" at bounding box center [297, 63] width 17 height 17
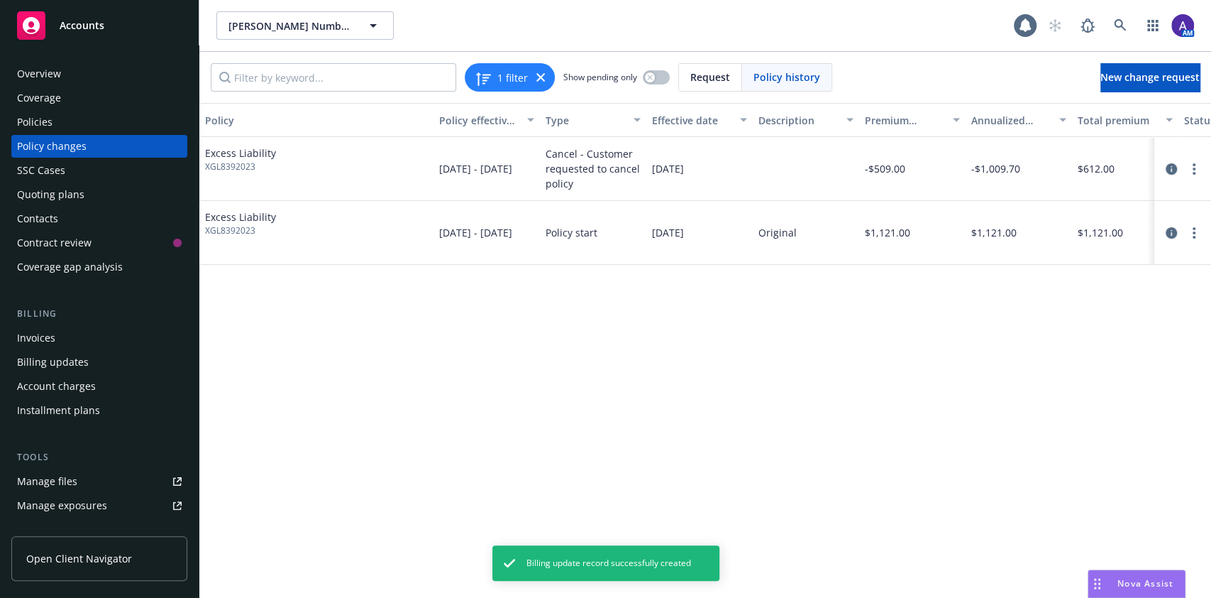
click at [57, 340] on div "Invoices" at bounding box center [99, 337] width 165 height 23
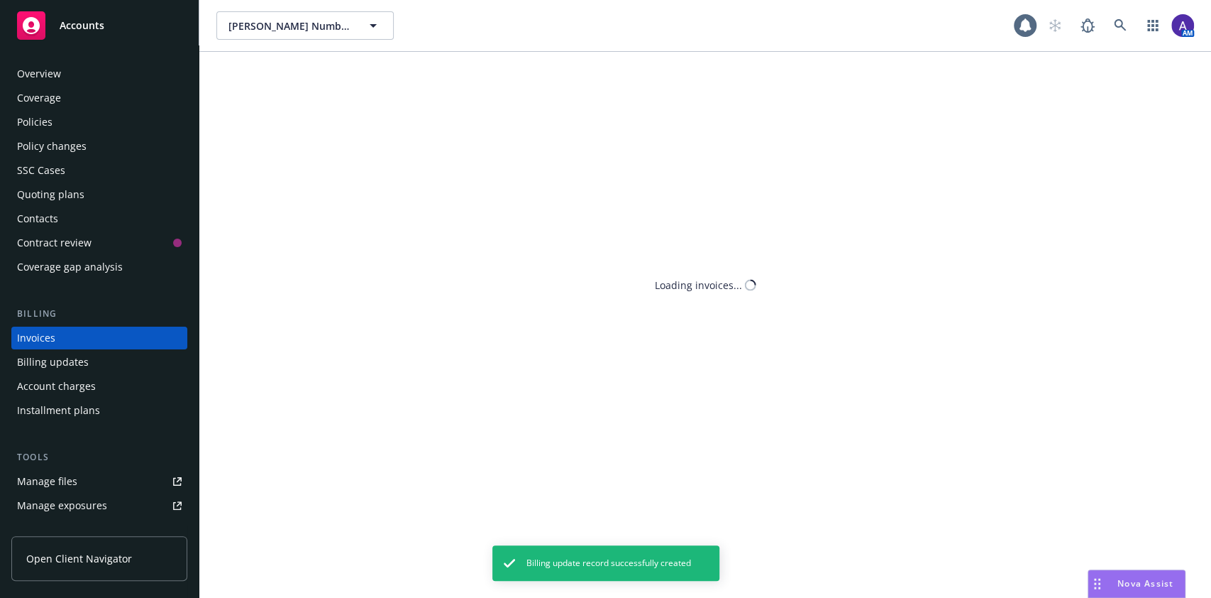
scroll to position [16, 0]
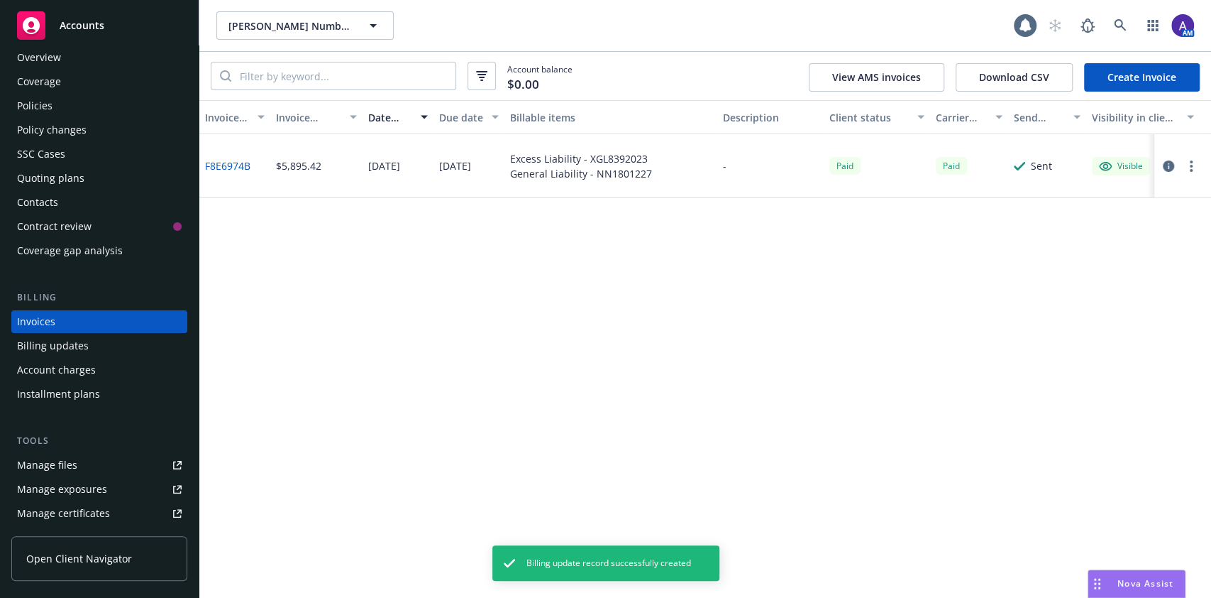
click at [1121, 80] on link "Create Invoice" at bounding box center [1142, 77] width 116 height 28
